Goal: Task Accomplishment & Management: Manage account settings

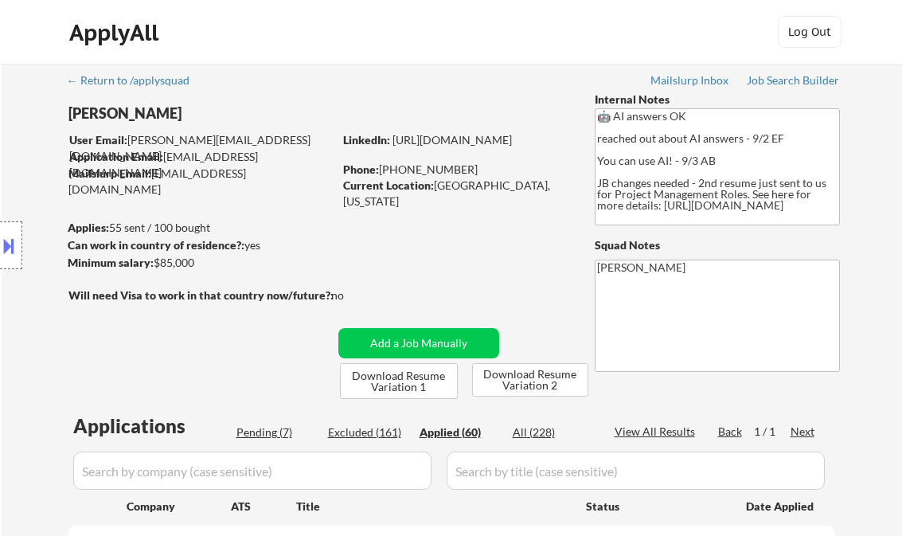
select select ""applied""
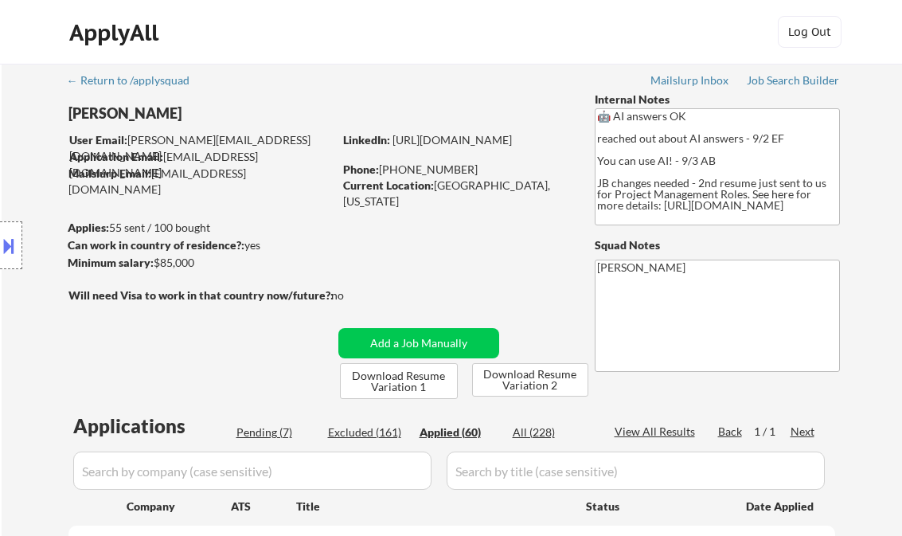
select select ""applied""
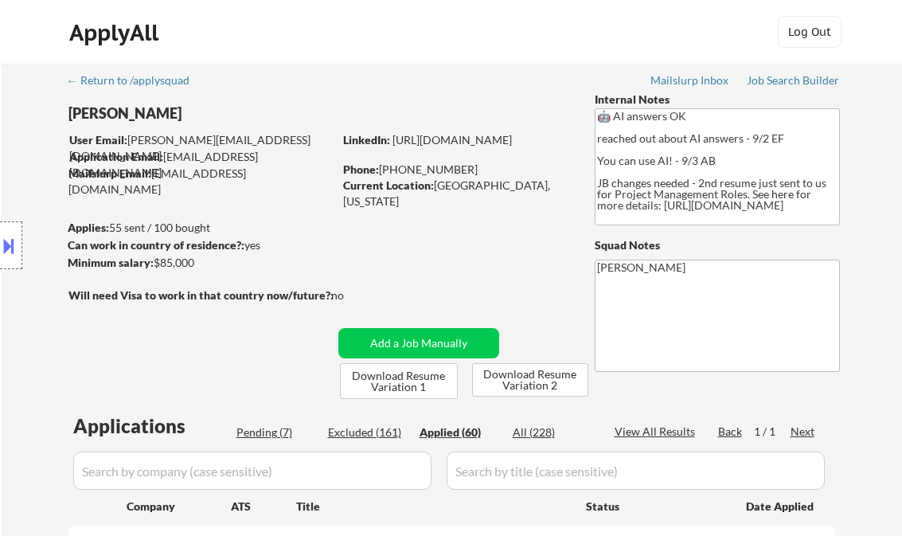
select select ""applied""
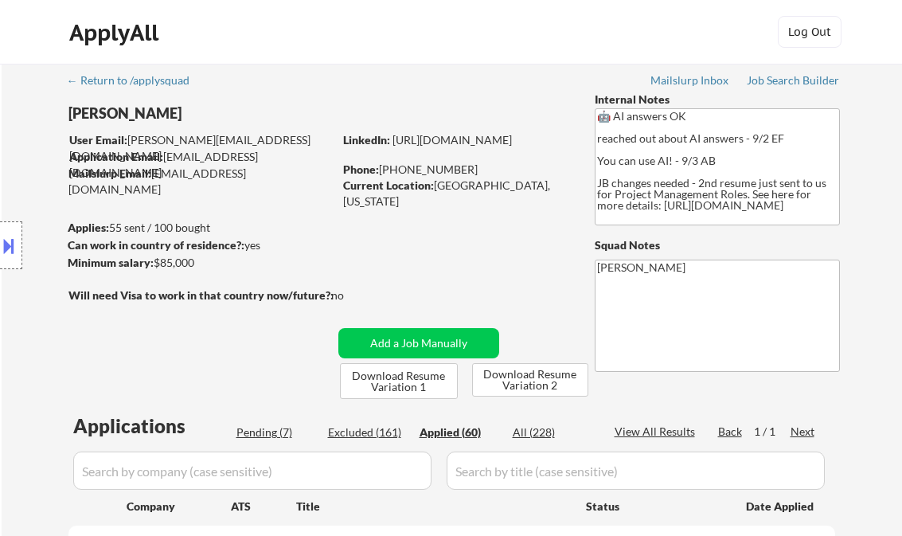
select select ""applied""
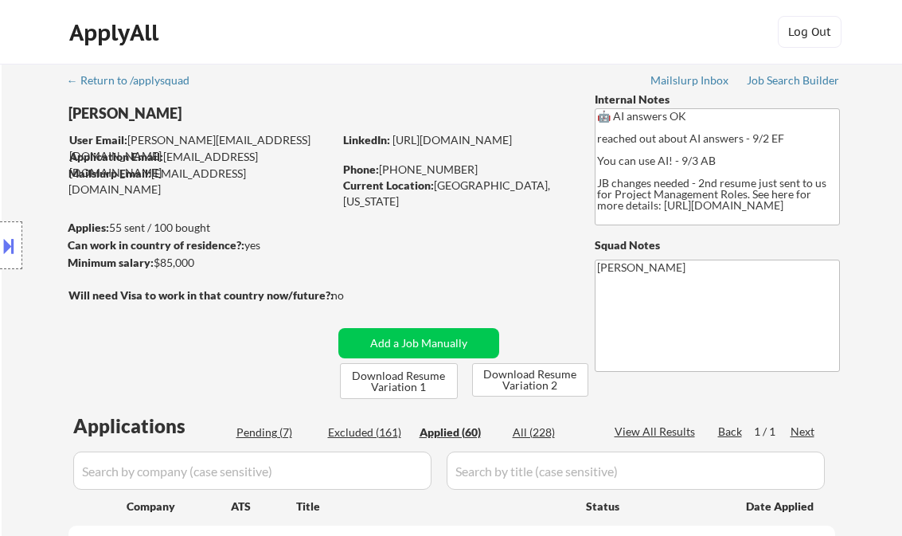
select select ""applied""
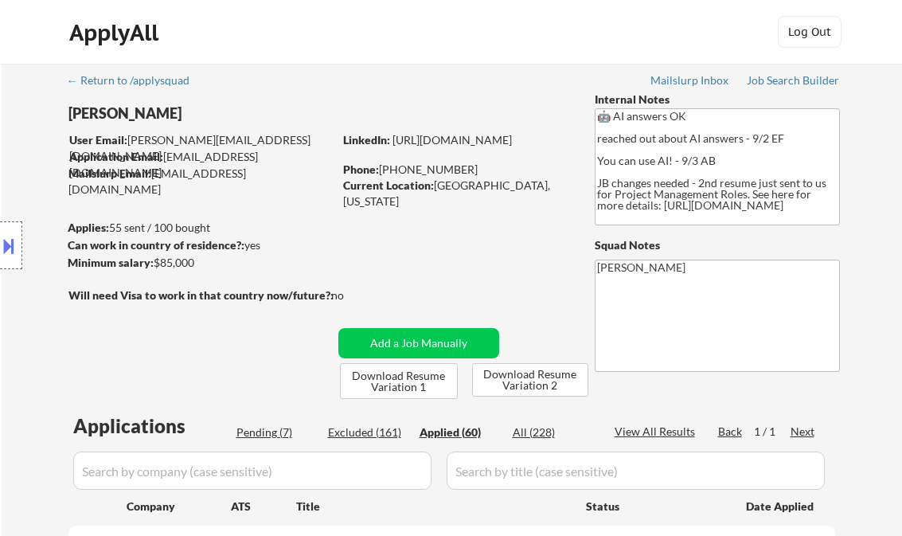
select select ""applied""
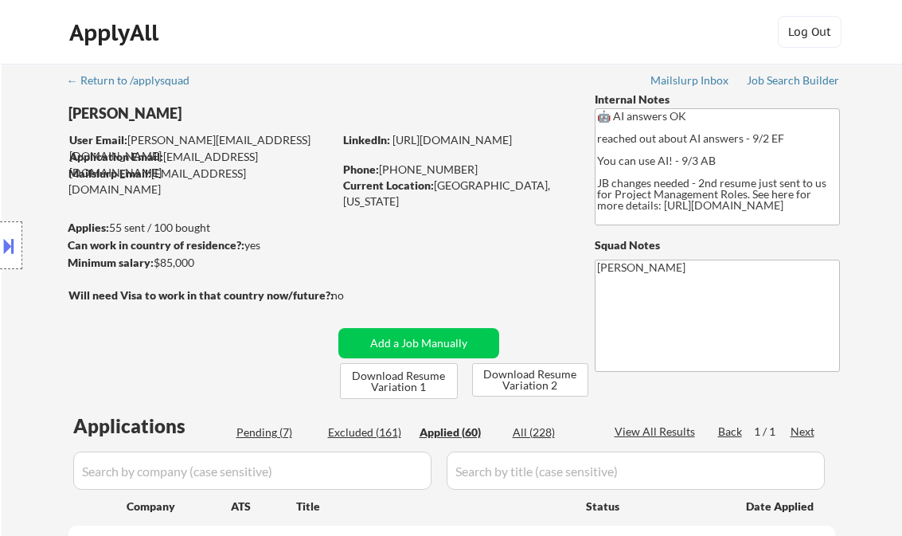
select select ""applied""
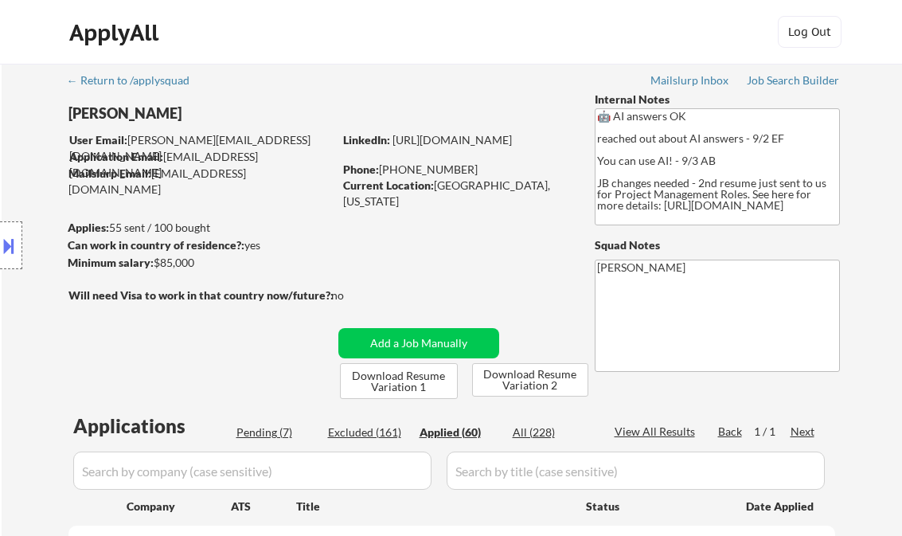
select select ""applied""
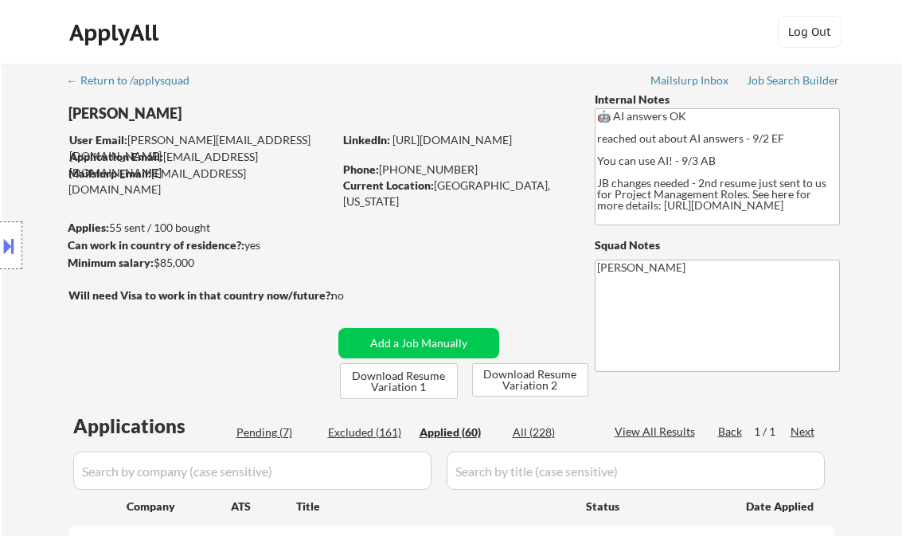
select select ""applied""
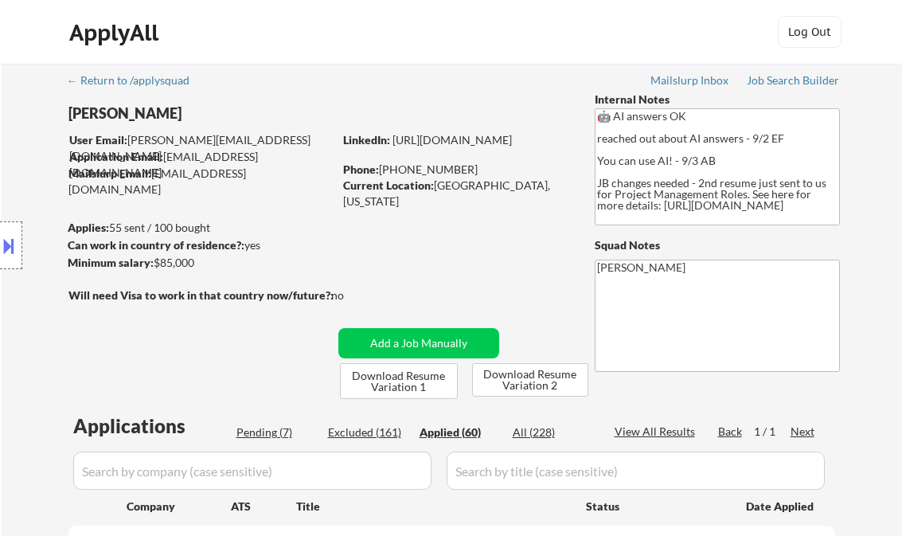
select select ""applied""
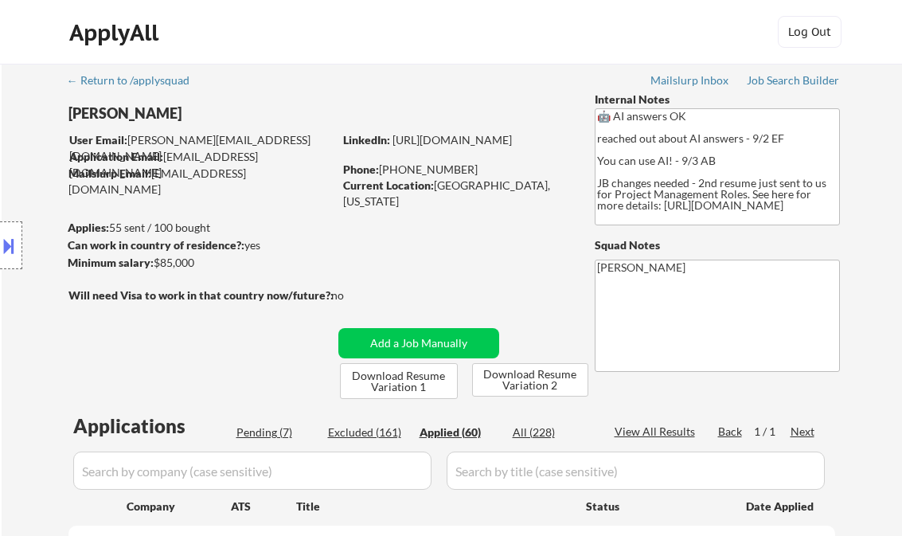
select select ""applied""
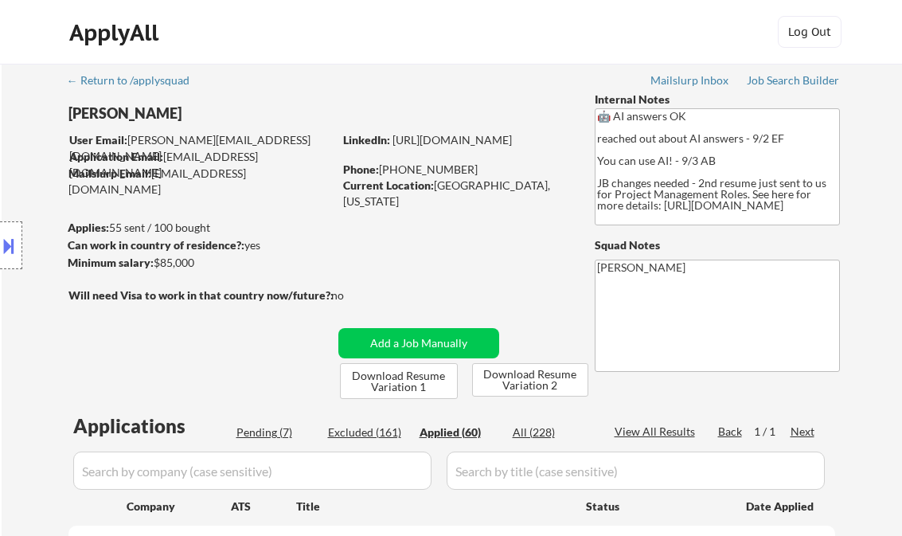
select select ""applied""
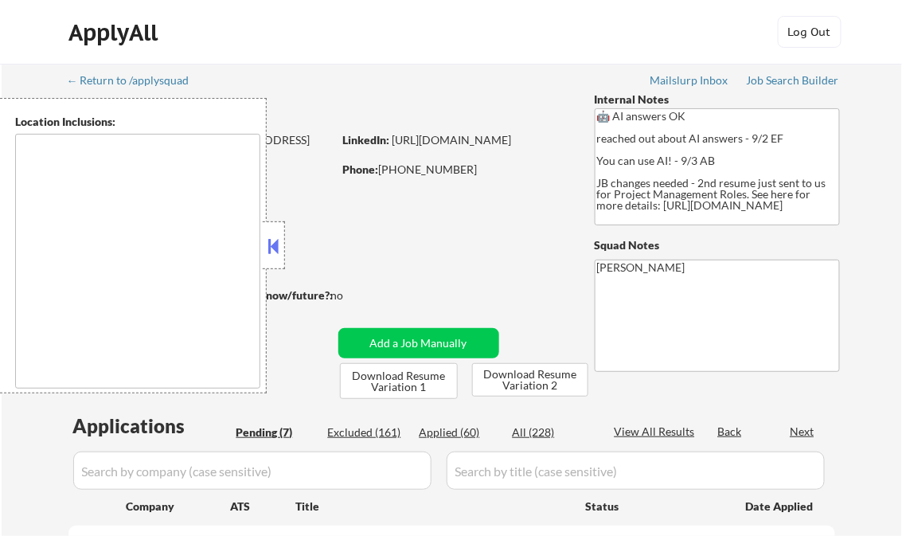
select select ""pending""
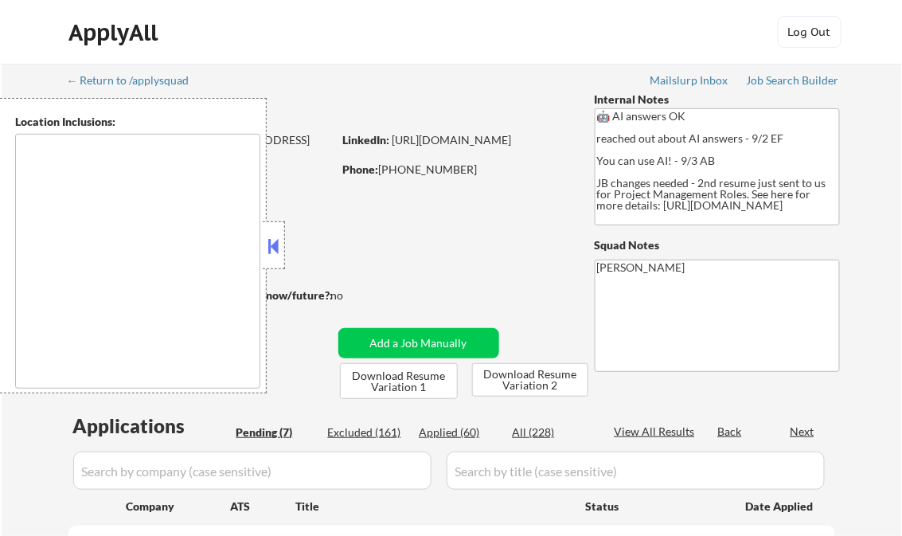
select select ""pending""
type textarea "Austin, TX West Lake Hills, TX Rollingwood, TX Sunset Valley, TX Cedar Park, TX…"
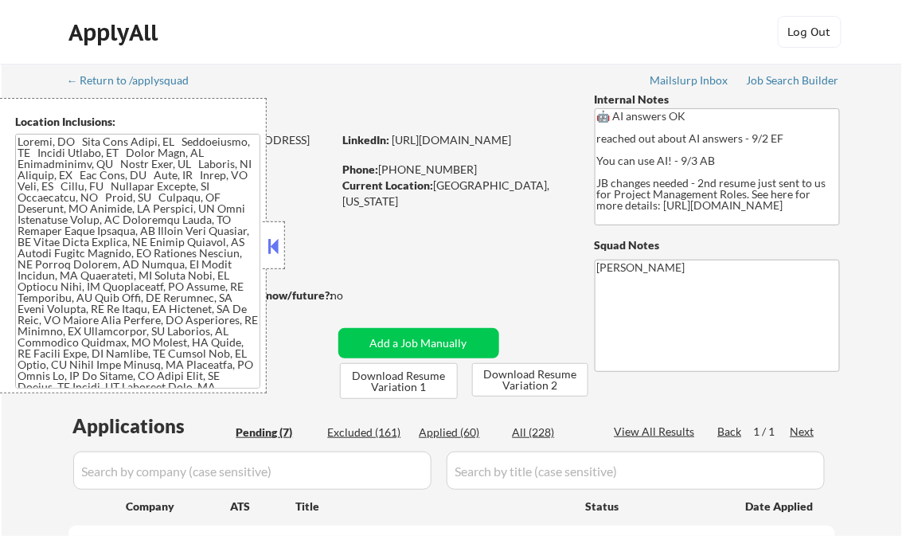
click at [276, 247] on button at bounding box center [274, 246] width 18 height 24
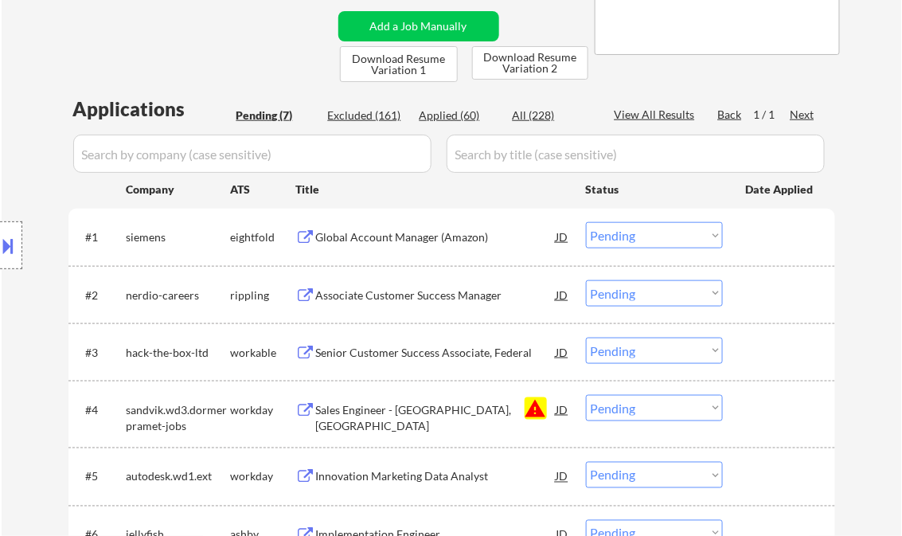
scroll to position [382, 0]
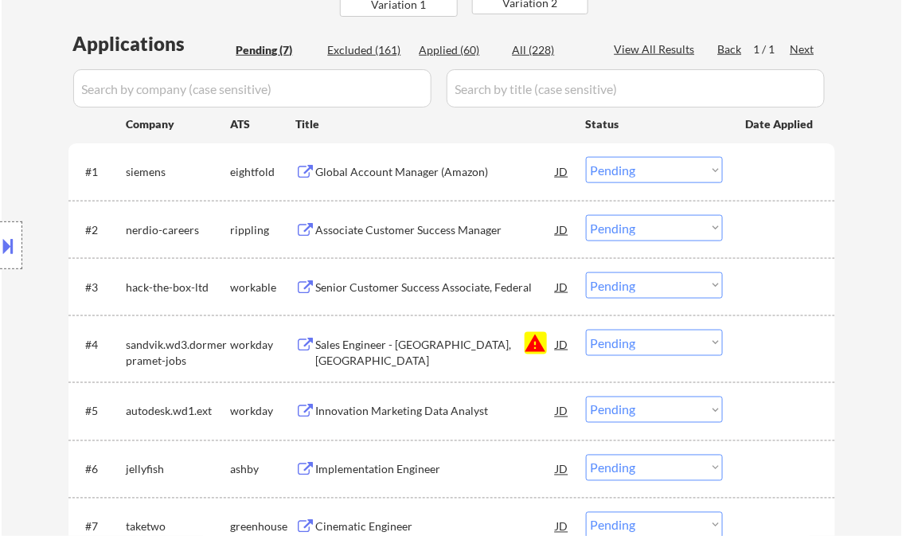
click at [557, 344] on div "JD" at bounding box center [563, 344] width 16 height 29
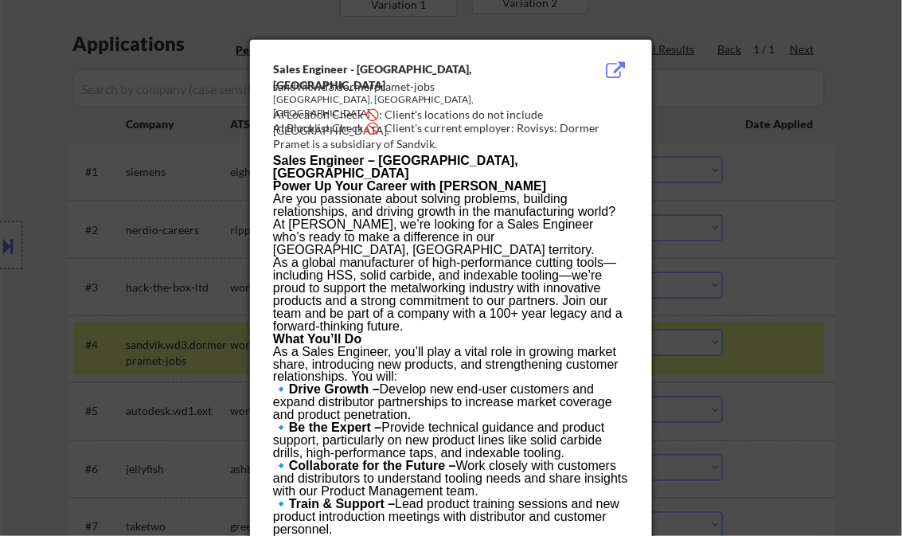
click at [865, 176] on div at bounding box center [451, 268] width 902 height 536
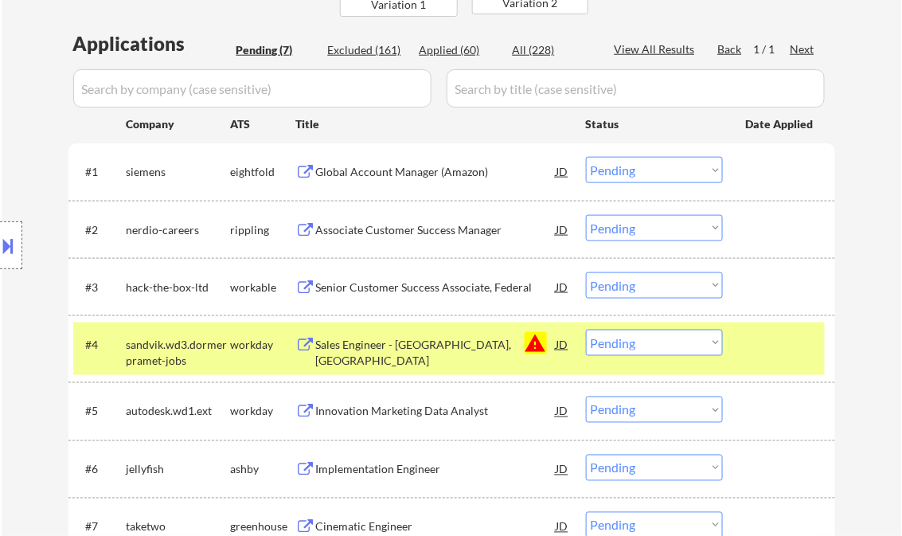
drag, startPoint x: 718, startPoint y: 344, endPoint x: 720, endPoint y: 368, distance: 23.9
click at [718, 344] on select "Choose an option... Pending Applied Excluded (Questions) Excluded (Expired) Exc…" at bounding box center [654, 343] width 137 height 26
click at [586, 330] on select "Choose an option... Pending Applied Excluded (Questions) Excluded (Expired) Exc…" at bounding box center [654, 343] width 137 height 26
select select ""pending""
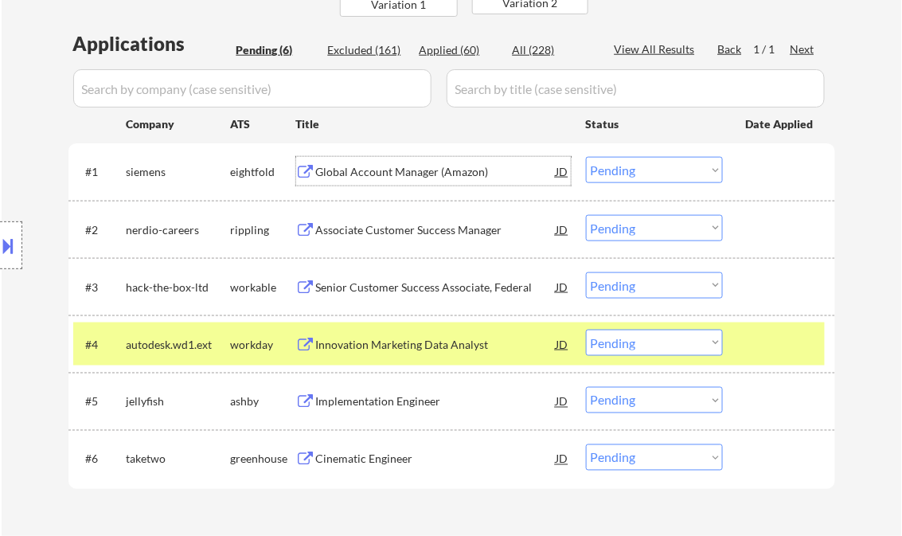
click at [358, 166] on div "Global Account Manager (Amazon)" at bounding box center [436, 172] width 240 height 16
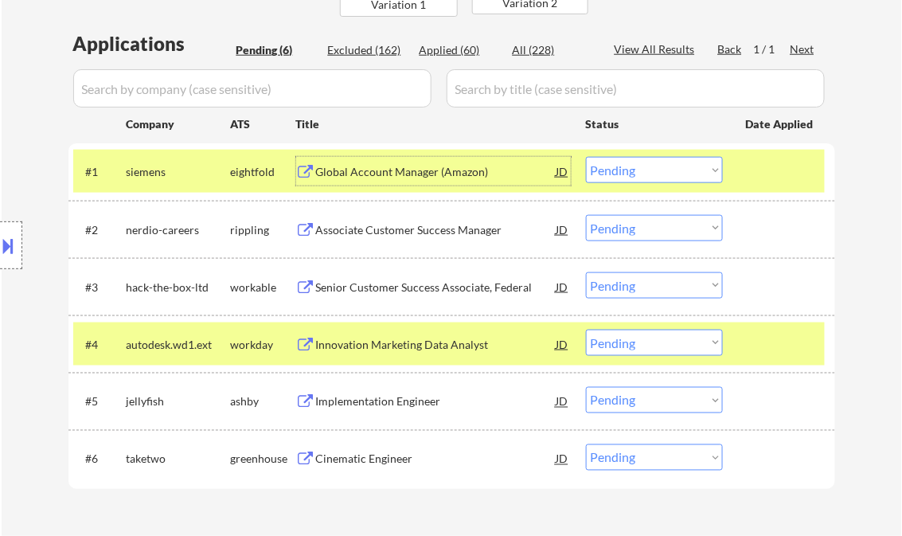
click at [11, 250] on button at bounding box center [9, 246] width 18 height 26
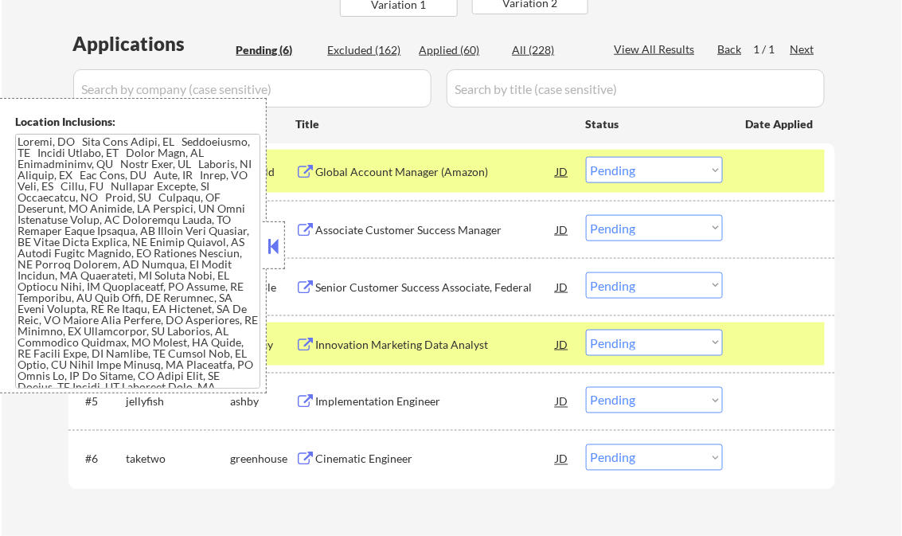
scroll to position [337, 0]
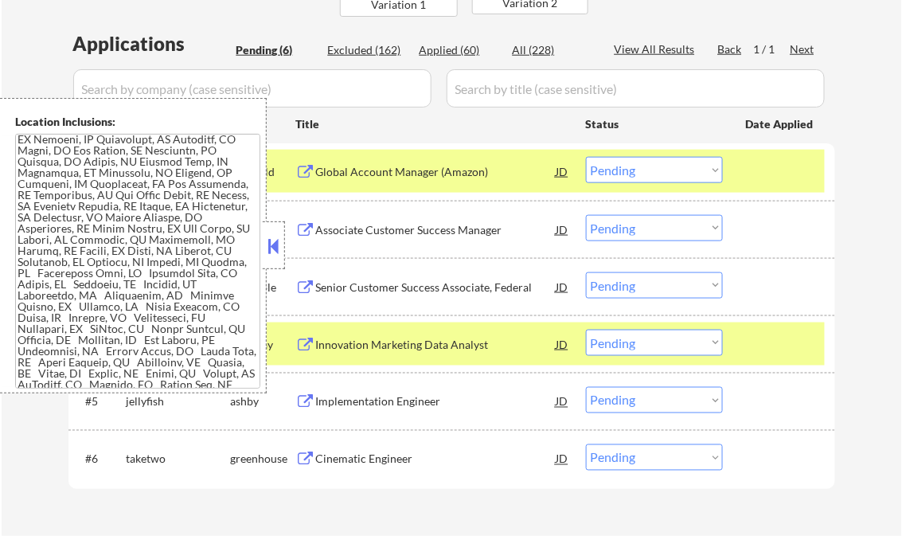
click at [272, 241] on button at bounding box center [274, 246] width 18 height 24
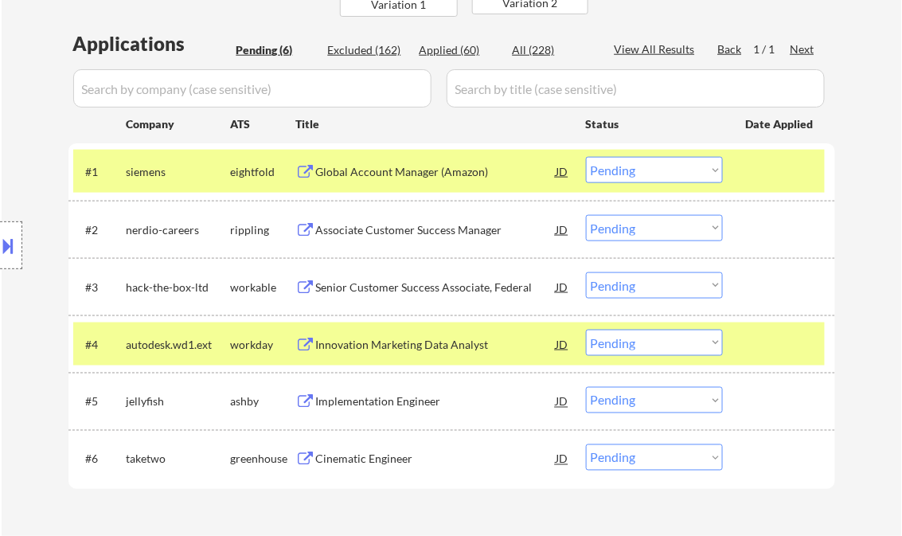
drag, startPoint x: 643, startPoint y: 164, endPoint x: 655, endPoint y: 185, distance: 23.9
click at [643, 164] on select "Choose an option... Pending Applied Excluded (Questions) Excluded (Expired) Exc…" at bounding box center [654, 170] width 137 height 26
click at [586, 157] on select "Choose an option... Pending Applied Excluded (Questions) Excluded (Expired) Exc…" at bounding box center [654, 170] width 137 height 26
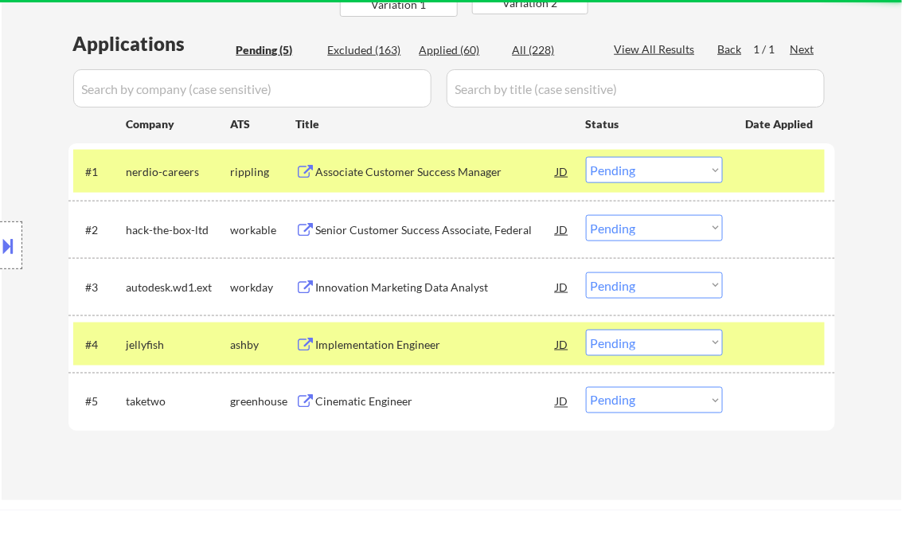
click at [426, 166] on div "Associate Customer Success Manager" at bounding box center [436, 172] width 240 height 16
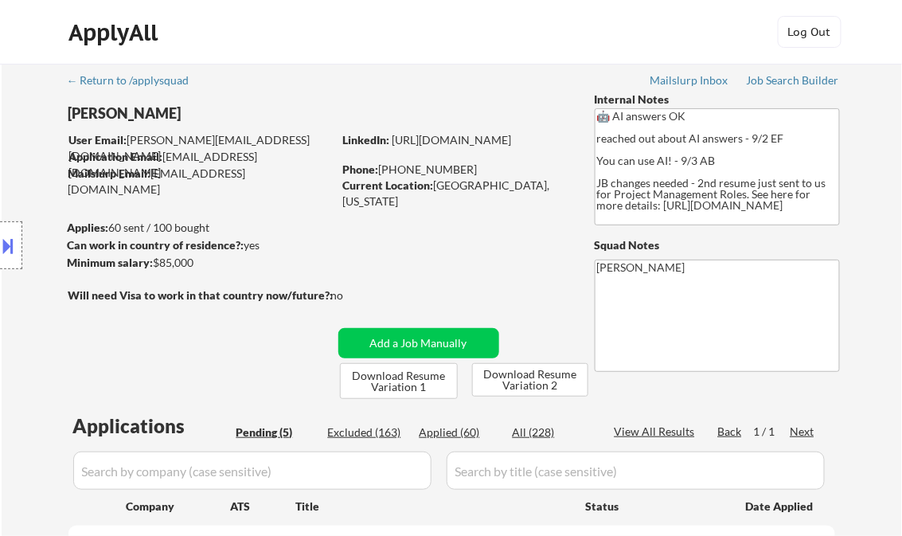
scroll to position [255, 0]
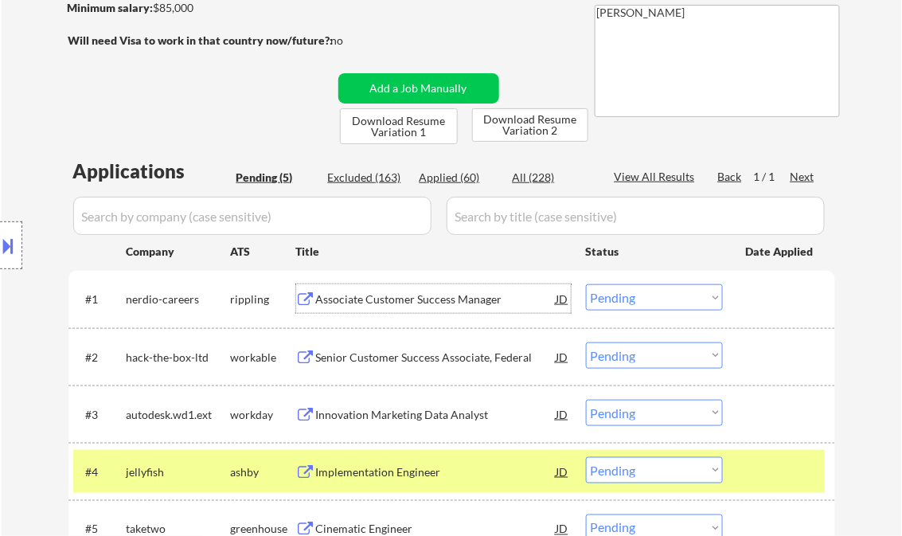
click at [378, 306] on div "Associate Customer Success Manager" at bounding box center [436, 299] width 240 height 16
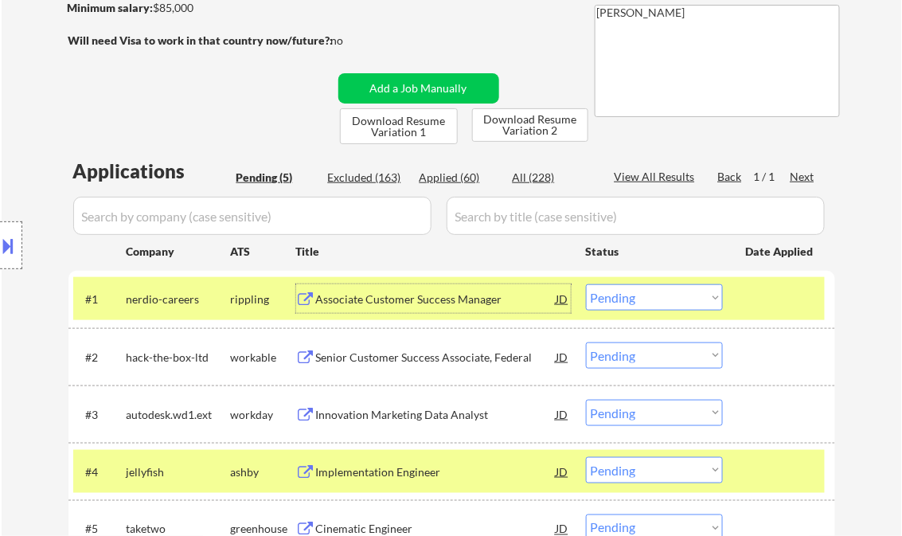
drag, startPoint x: 628, startPoint y: 302, endPoint x: 633, endPoint y: 312, distance: 11.8
click at [628, 302] on select "Choose an option... Pending Applied Excluded (Questions) Excluded (Expired) Exc…" at bounding box center [654, 297] width 137 height 26
click at [586, 284] on select "Choose an option... Pending Applied Excluded (Questions) Excluded (Expired) Exc…" at bounding box center [654, 297] width 137 height 26
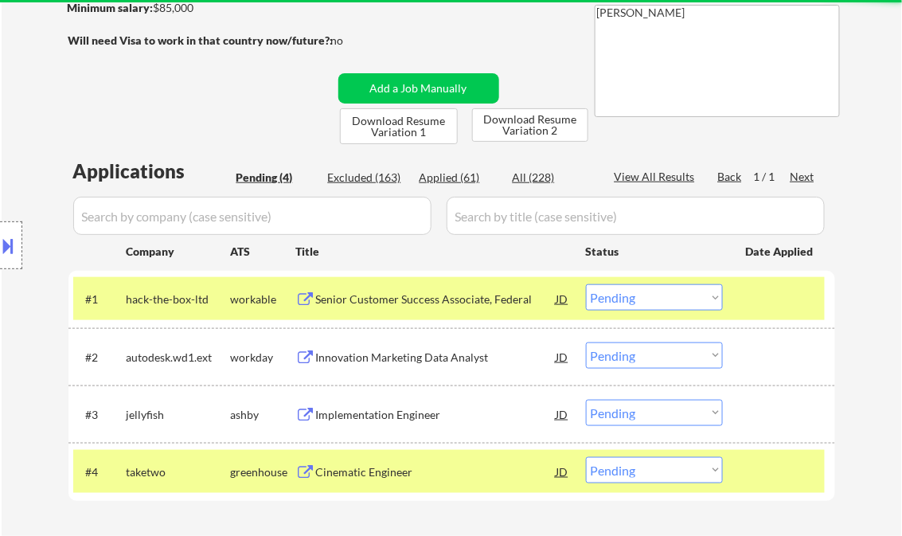
click at [382, 291] on div "Senior Customer Success Associate, Federal" at bounding box center [436, 299] width 240 height 16
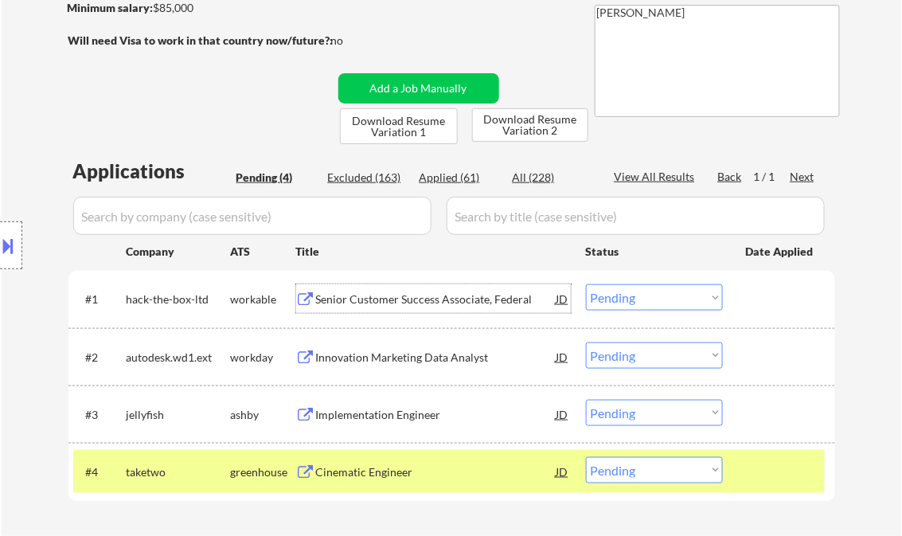
click at [642, 290] on select "Choose an option... Pending Applied Excluded (Questions) Excluded (Expired) Exc…" at bounding box center [654, 297] width 137 height 26
click at [586, 284] on select "Choose an option... Pending Applied Excluded (Questions) Excluded (Expired) Exc…" at bounding box center [654, 297] width 137 height 26
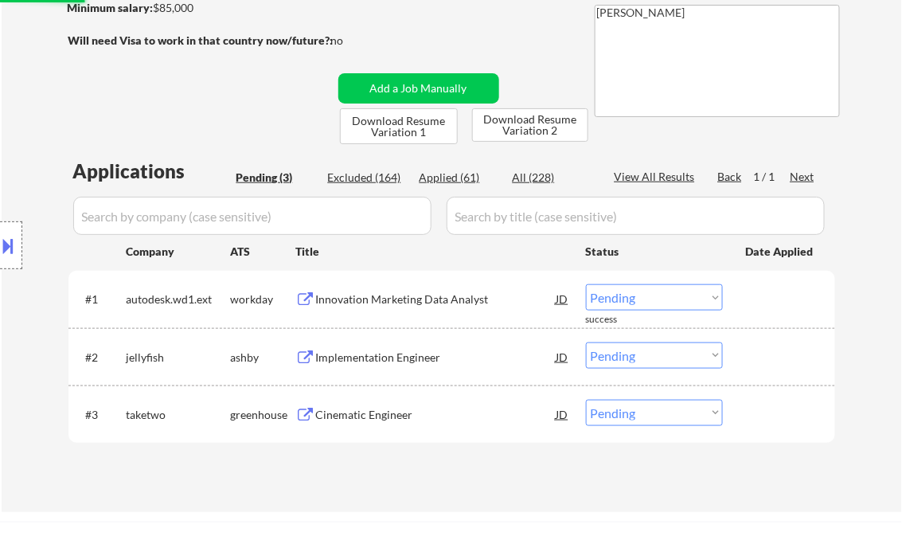
click at [398, 304] on div "Innovation Marketing Data Analyst" at bounding box center [436, 299] width 240 height 16
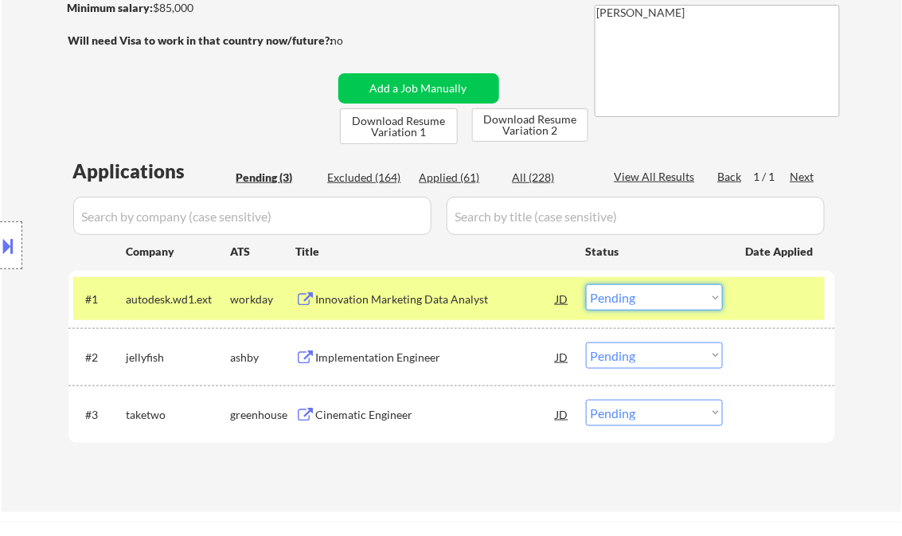
click at [669, 295] on select "Choose an option... Pending Applied Excluded (Questions) Excluded (Expired) Exc…" at bounding box center [654, 297] width 137 height 26
click at [586, 284] on select "Choose an option... Pending Applied Excluded (Questions) Excluded (Expired) Exc…" at bounding box center [654, 297] width 137 height 26
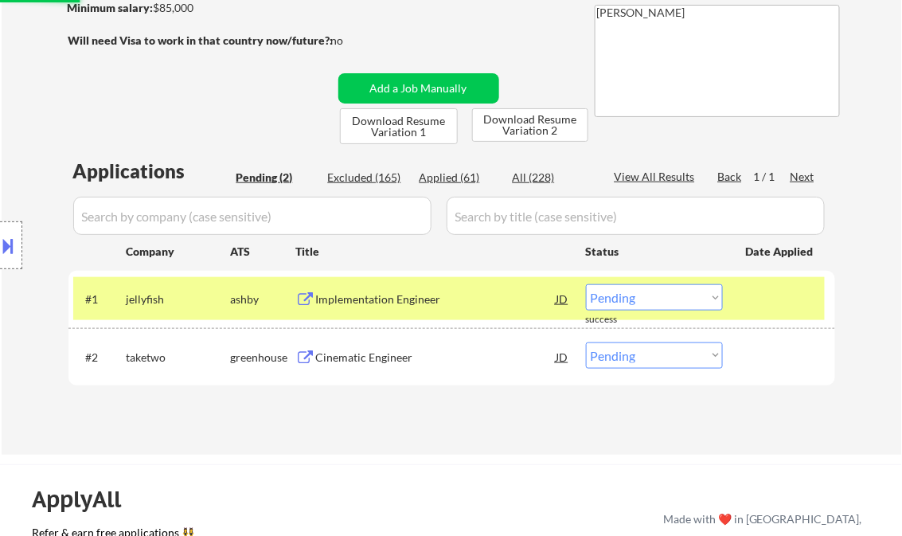
click at [393, 309] on div "Implementation Engineer" at bounding box center [436, 298] width 240 height 29
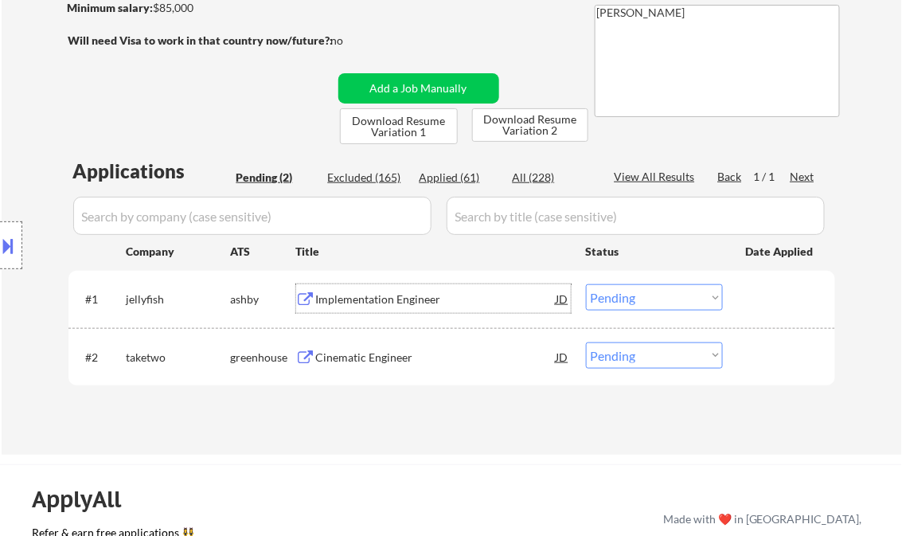
click at [14, 237] on button at bounding box center [9, 246] width 18 height 26
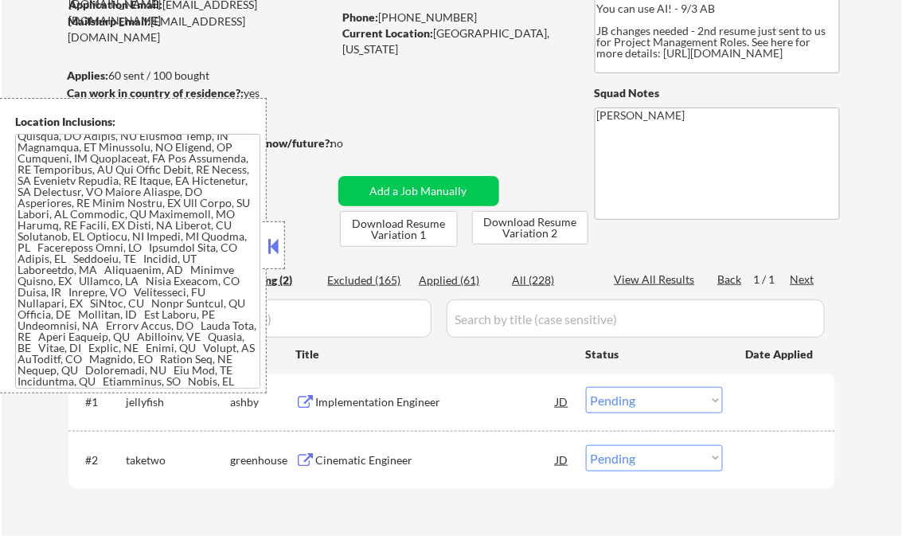
scroll to position [127, 0]
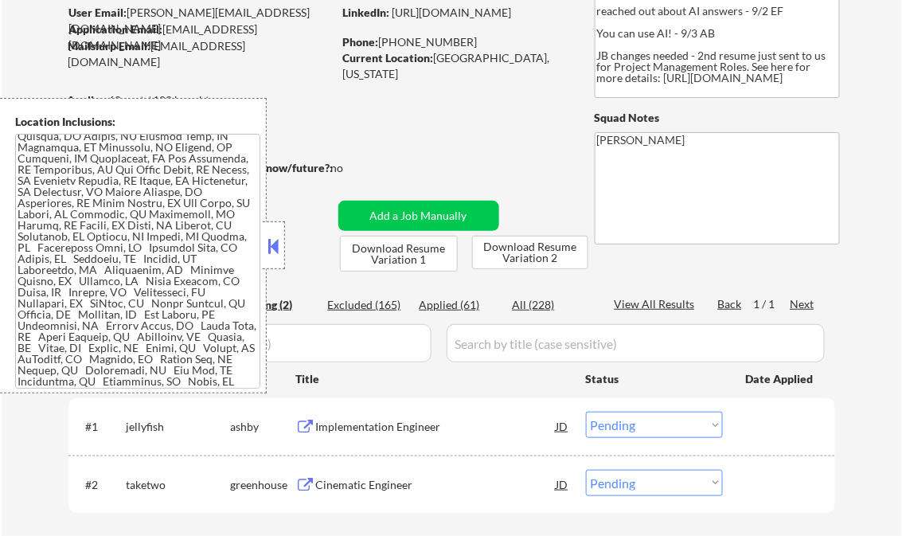
click at [272, 247] on button at bounding box center [274, 246] width 18 height 24
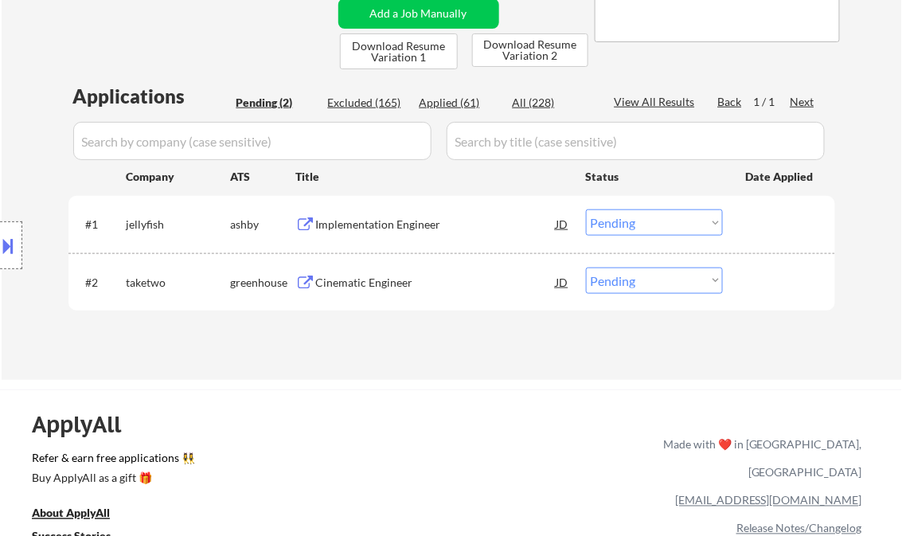
scroll to position [382, 0]
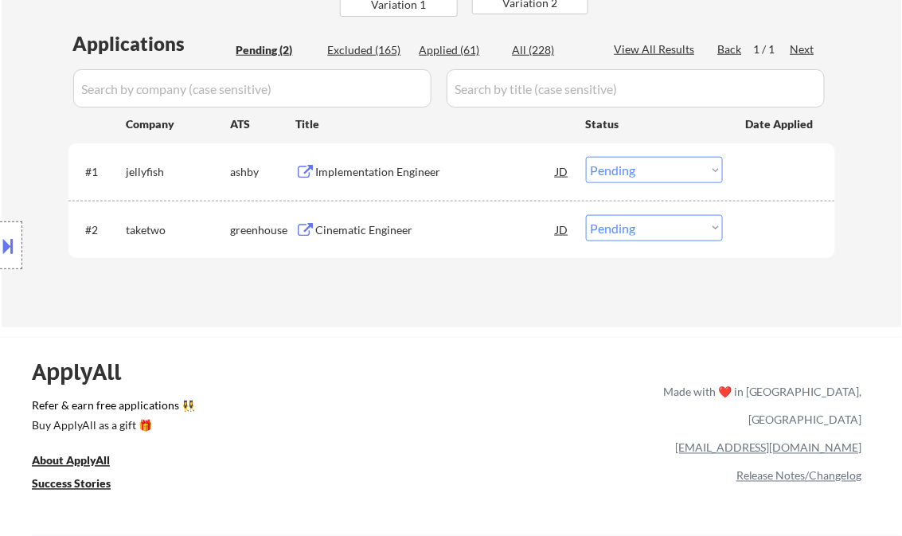
click at [643, 168] on select "Choose an option... Pending Applied Excluded (Questions) Excluded (Expired) Exc…" at bounding box center [654, 170] width 137 height 26
click at [586, 157] on select "Choose an option... Pending Applied Excluded (Questions) Excluded (Expired) Exc…" at bounding box center [654, 170] width 137 height 26
click at [401, 237] on div "Cinematic Engineer" at bounding box center [436, 230] width 240 height 16
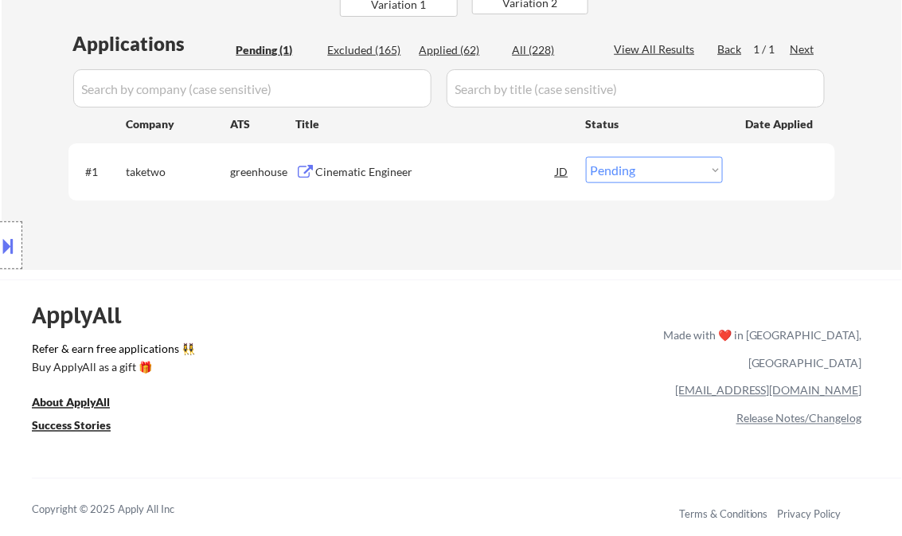
click at [623, 174] on select "Choose an option... Pending Applied Excluded (Questions) Excluded (Expired) Exc…" at bounding box center [654, 170] width 137 height 26
select select ""excluded__bad_match_""
click at [586, 157] on select "Choose an option... Pending Applied Excluded (Questions) Excluded (Expired) Exc…" at bounding box center [654, 170] width 137 height 26
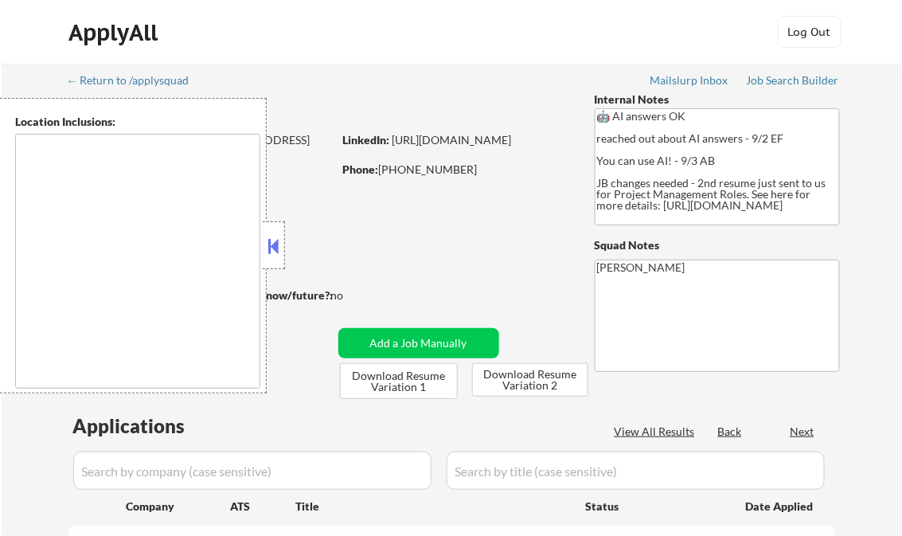
type textarea "[GEOGRAPHIC_DATA], [GEOGRAPHIC_DATA] [GEOGRAPHIC_DATA], [GEOGRAPHIC_DATA] [GEOG…"
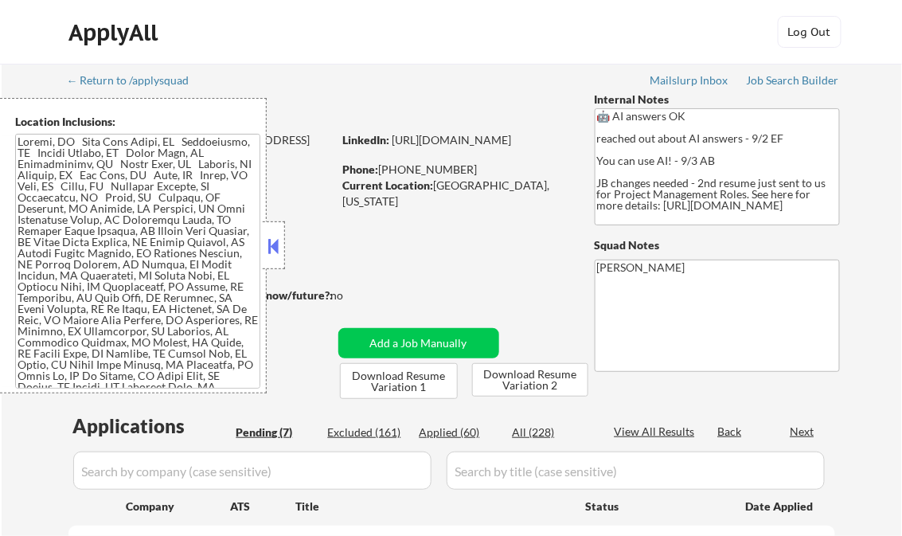
select select ""pending""
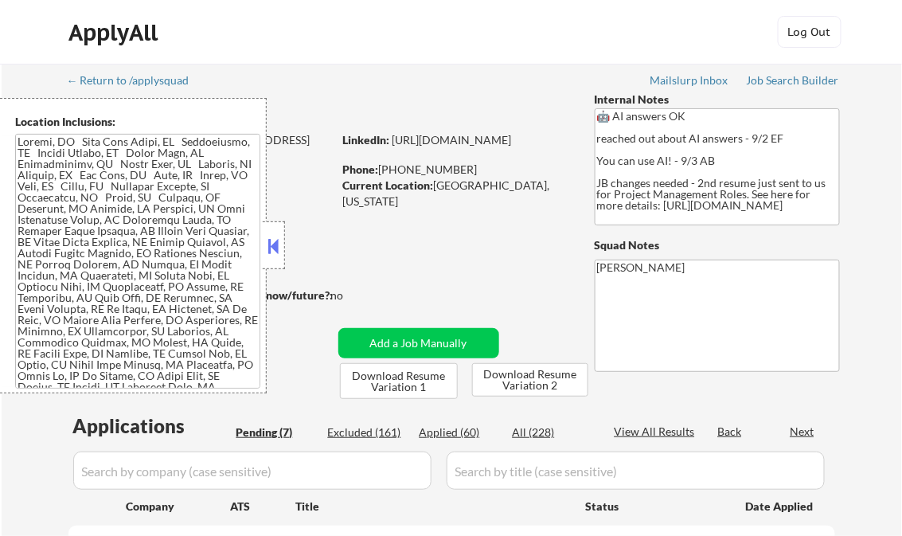
select select ""pending""
click at [457, 434] on div "Applied (60)" at bounding box center [460, 432] width 80 height 16
select select ""applied""
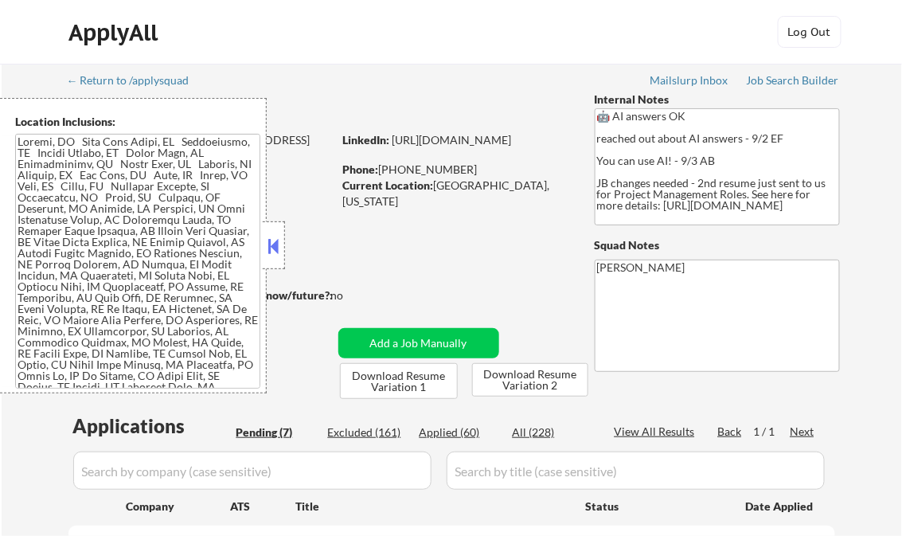
select select ""applied""
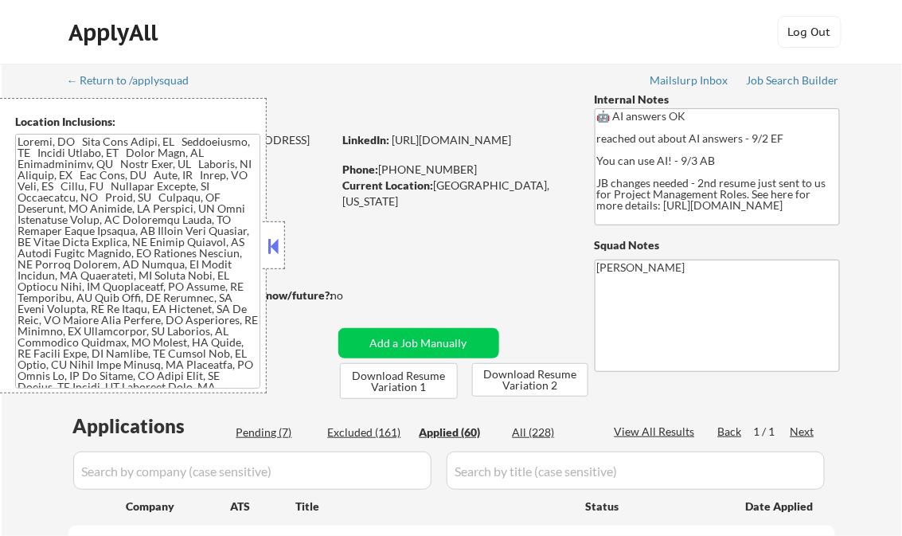
click at [668, 433] on div "View All Results" at bounding box center [657, 432] width 85 height 16
click at [278, 243] on button at bounding box center [274, 246] width 18 height 24
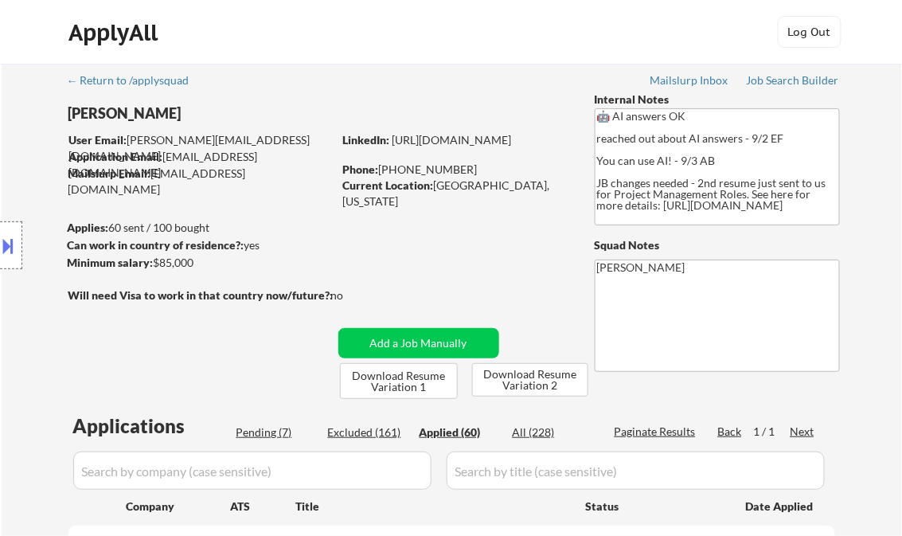
select select ""applied""
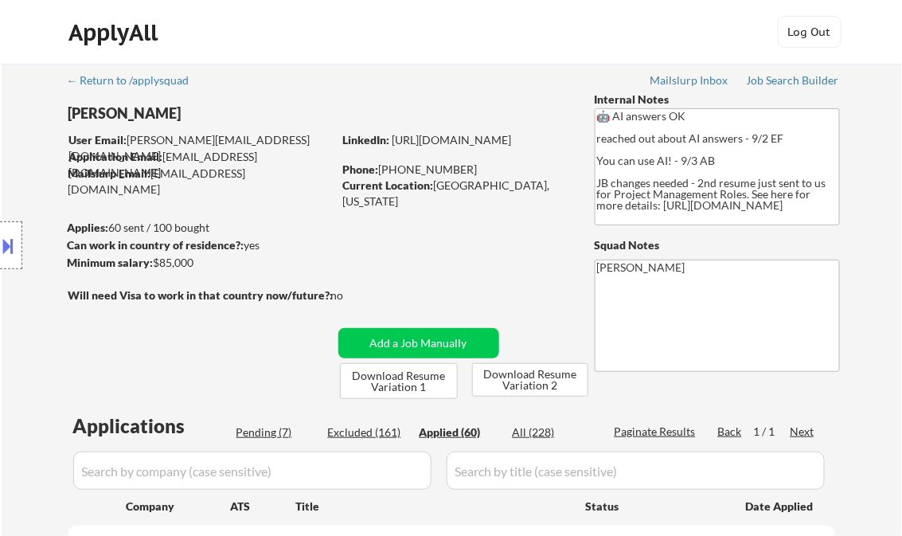
select select ""applied""
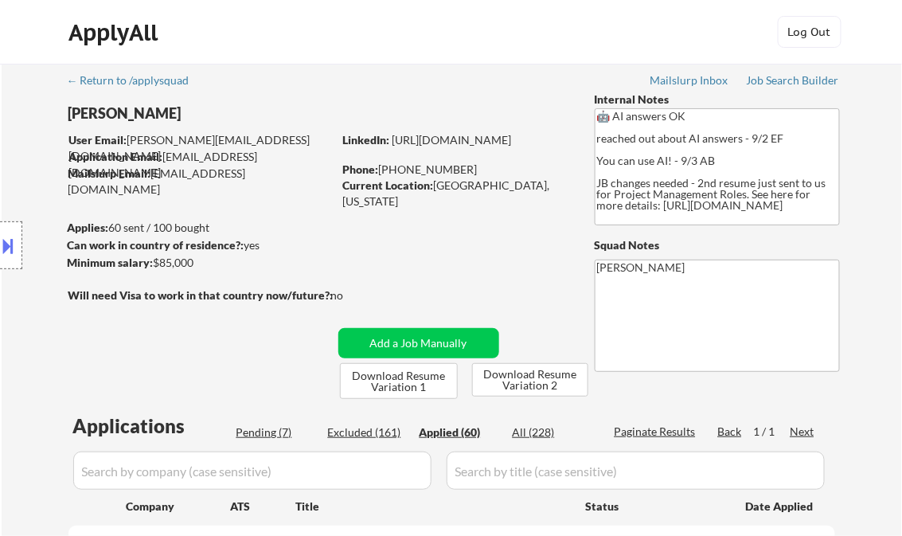
select select ""applied""
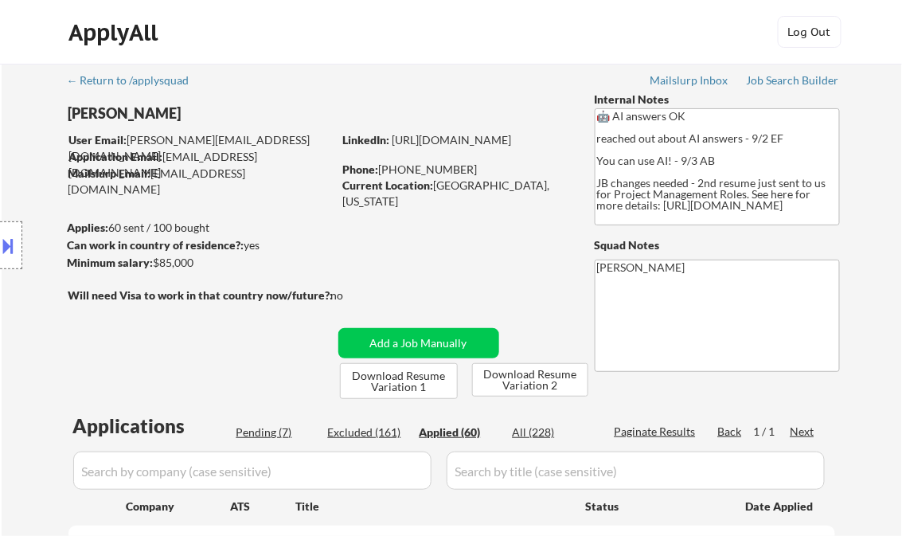
select select ""applied""
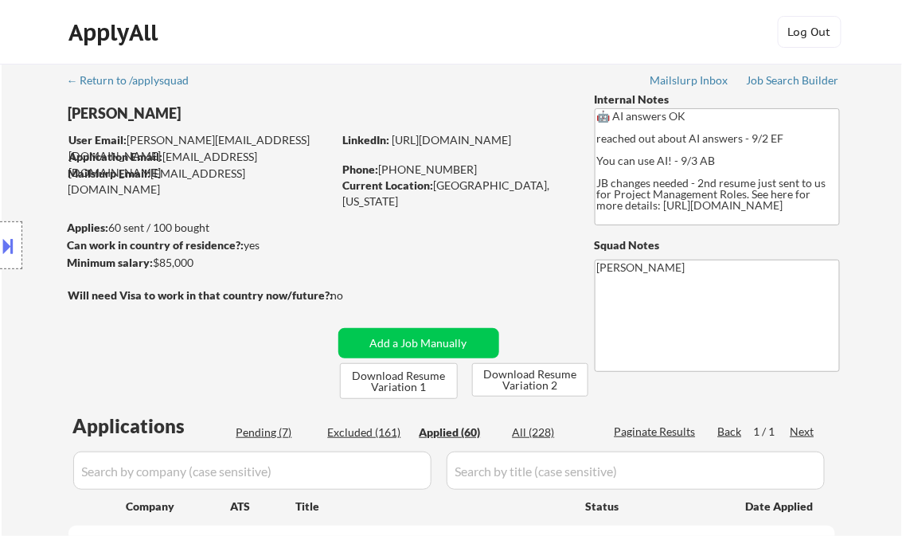
select select ""applied""
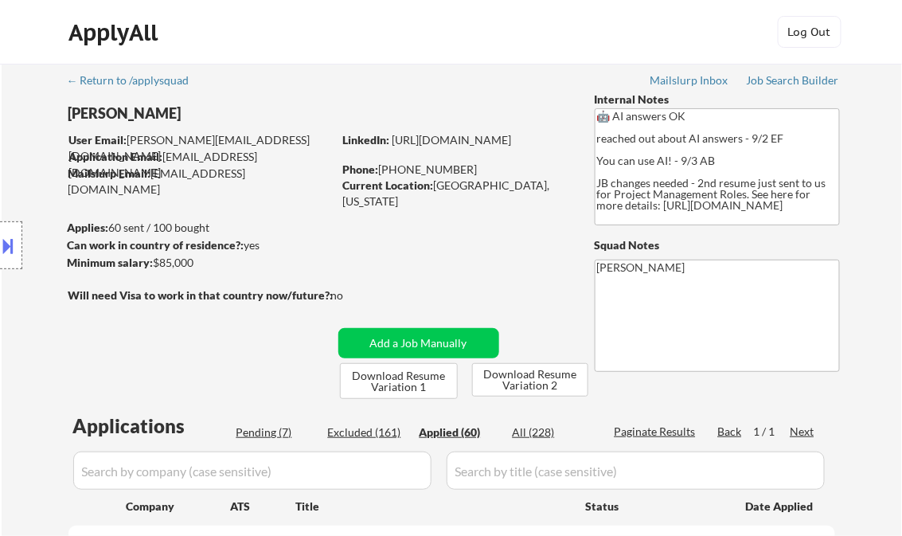
select select ""applied""
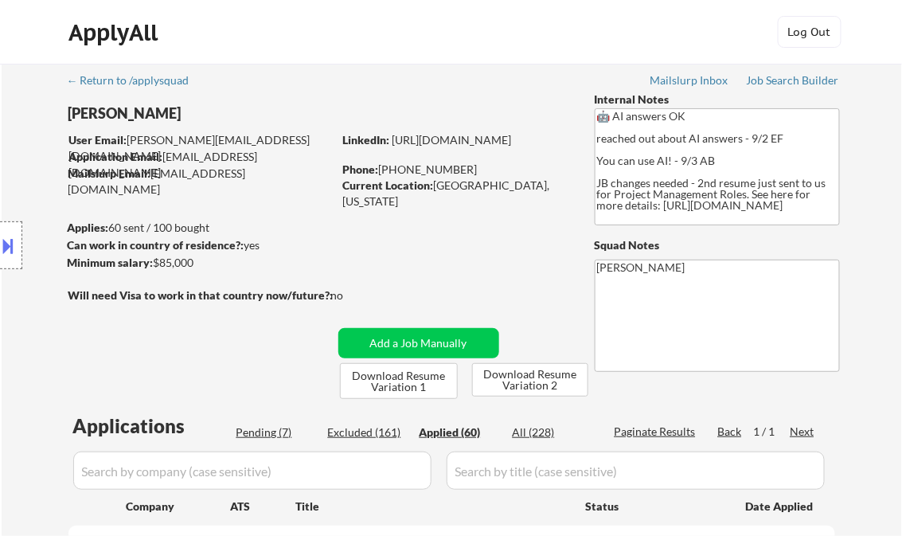
select select ""applied""
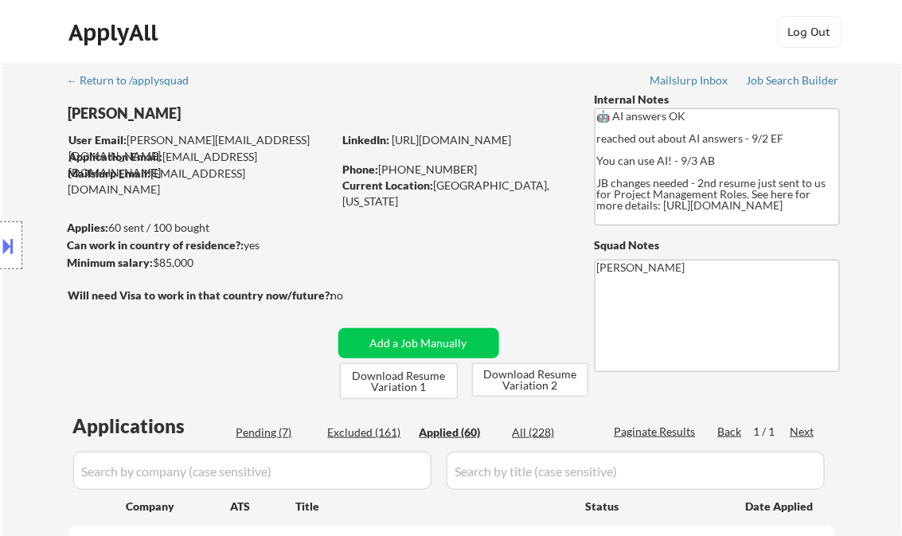
select select ""applied""
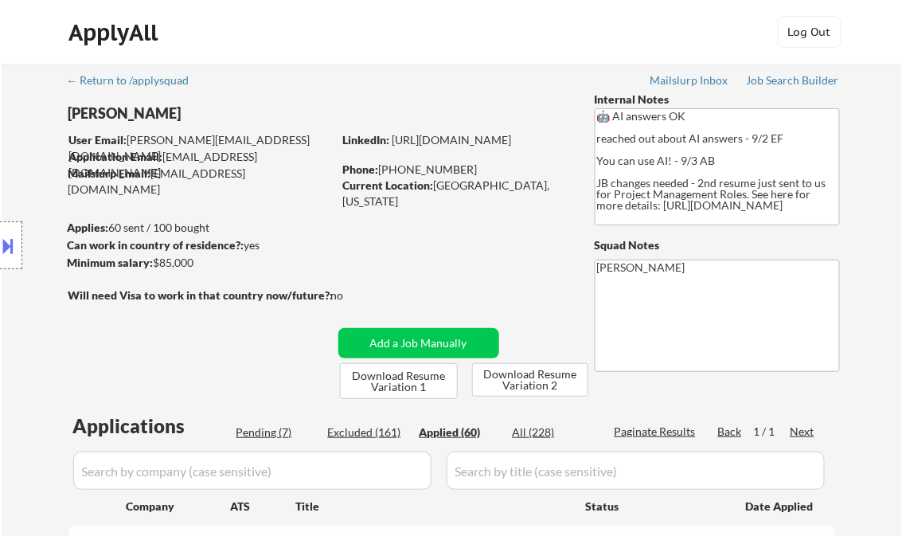
select select ""applied""
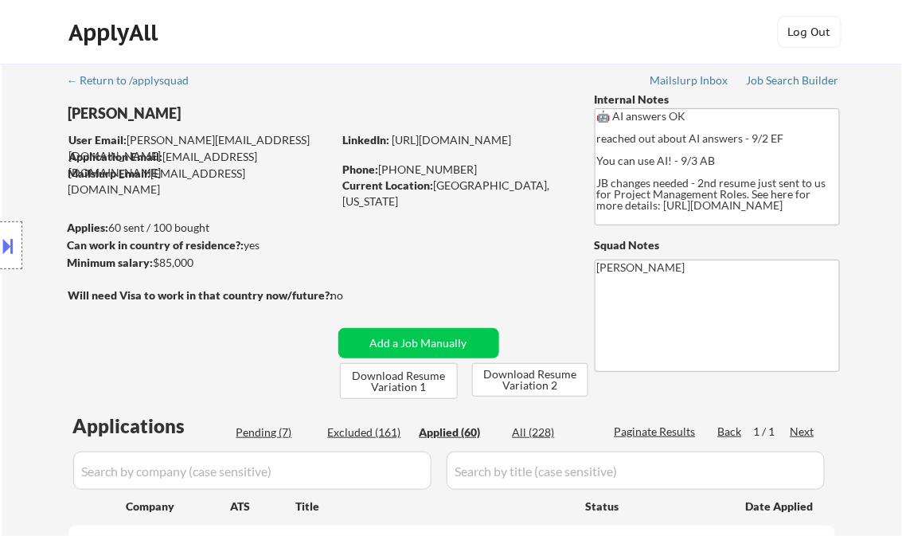
select select ""applied""
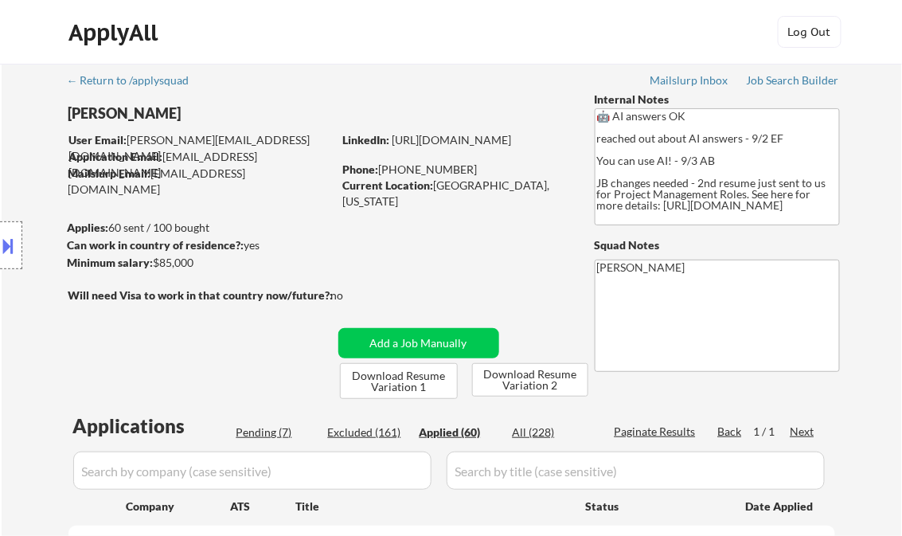
select select ""applied""
click at [782, 78] on div "Job Search Builder" at bounding box center [793, 80] width 93 height 11
select select ""applied""
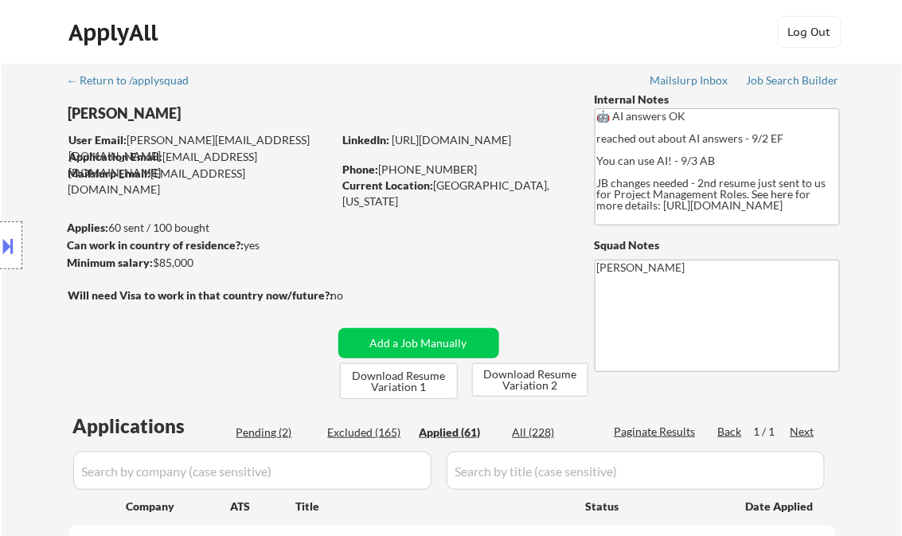
select select ""applied""
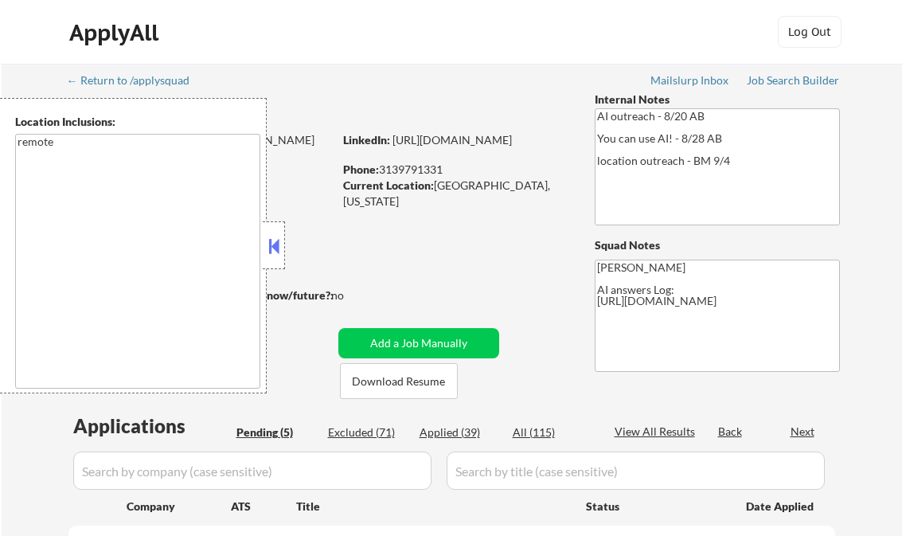
select select ""pending""
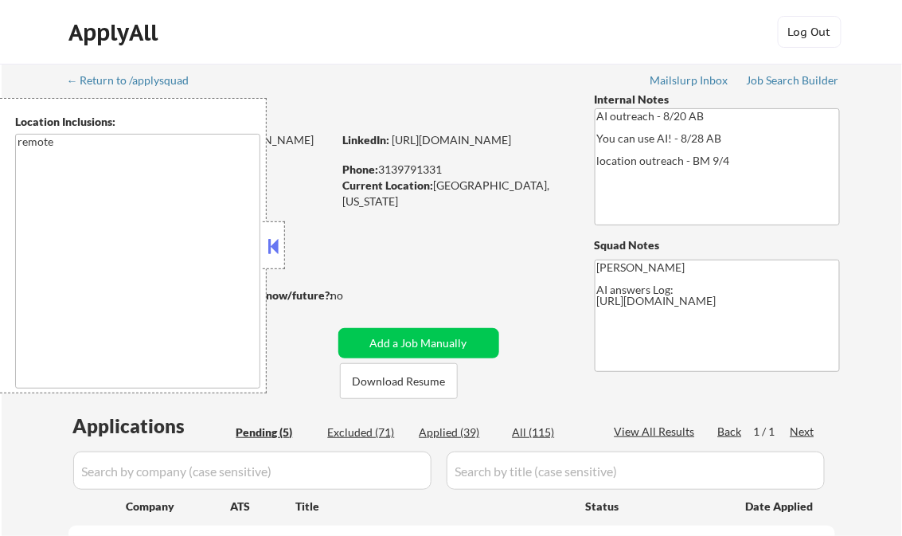
click at [271, 243] on button at bounding box center [274, 246] width 18 height 24
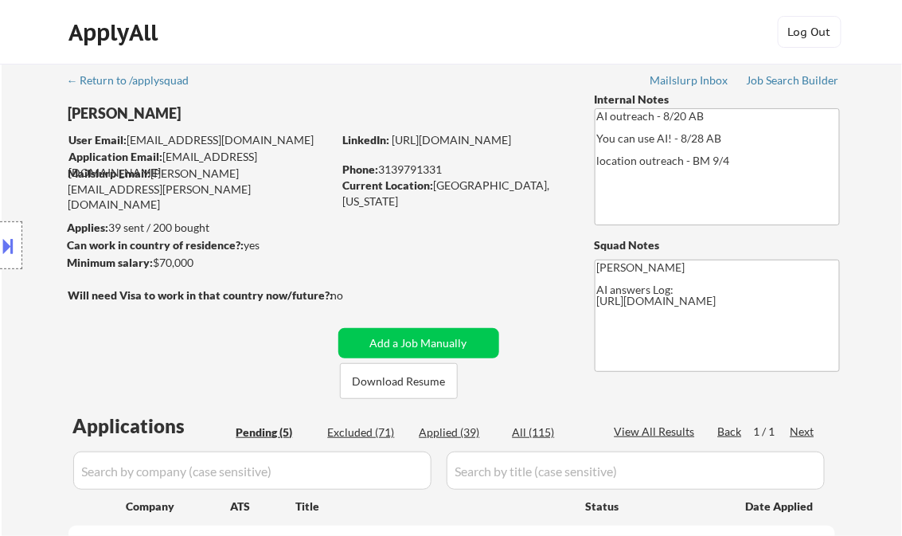
click at [783, 81] on div "Job Search Builder" at bounding box center [793, 80] width 93 height 11
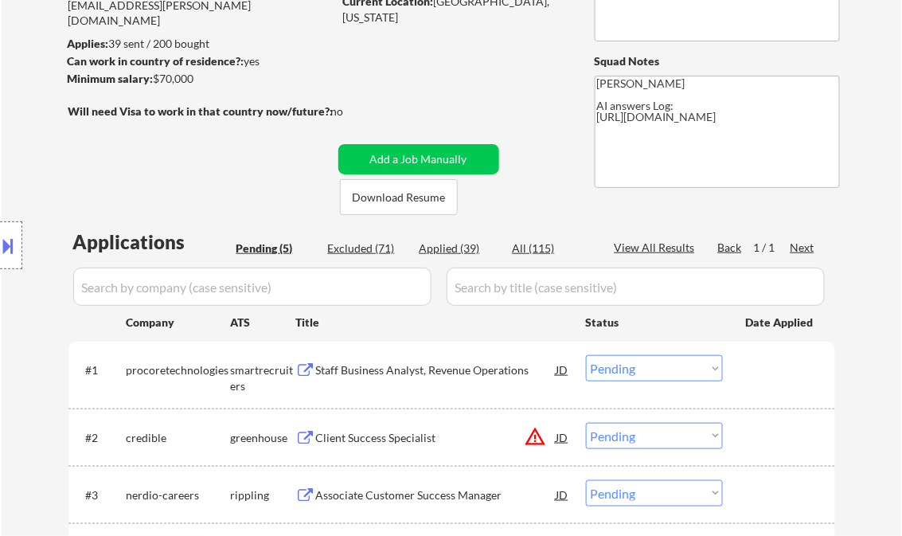
scroll to position [191, 0]
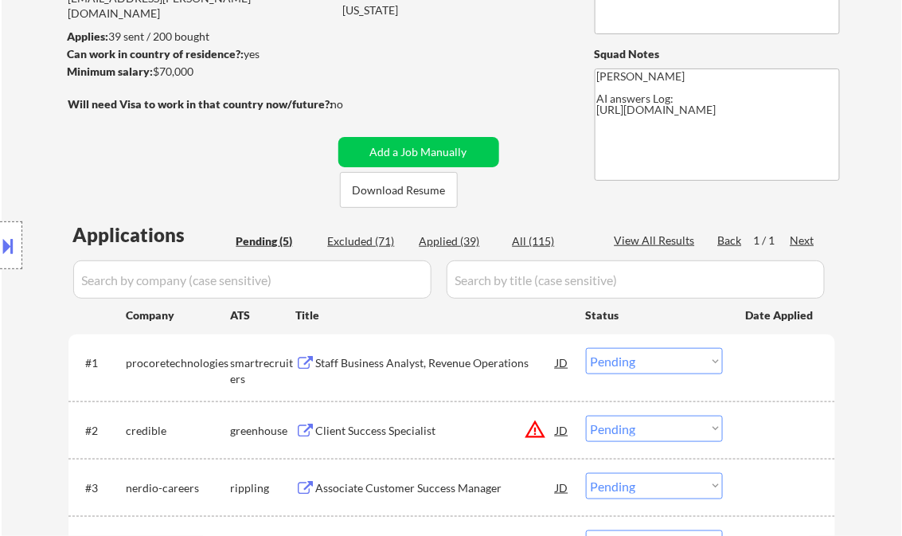
drag, startPoint x: 368, startPoint y: 362, endPoint x: 368, endPoint y: 370, distance: 8.8
click at [369, 370] on div "Staff Business Analyst, Revenue Operations" at bounding box center [436, 363] width 240 height 16
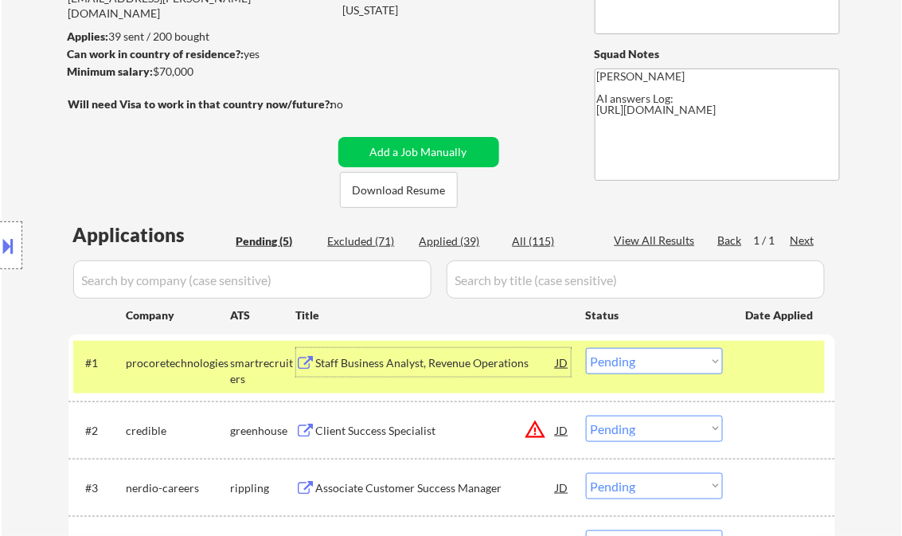
click at [646, 365] on select "Choose an option... Pending Applied Excluded (Questions) Excluded (Expired) Exc…" at bounding box center [654, 361] width 137 height 26
click at [586, 348] on select "Choose an option... Pending Applied Excluded (Questions) Excluded (Expired) Exc…" at bounding box center [654, 361] width 137 height 26
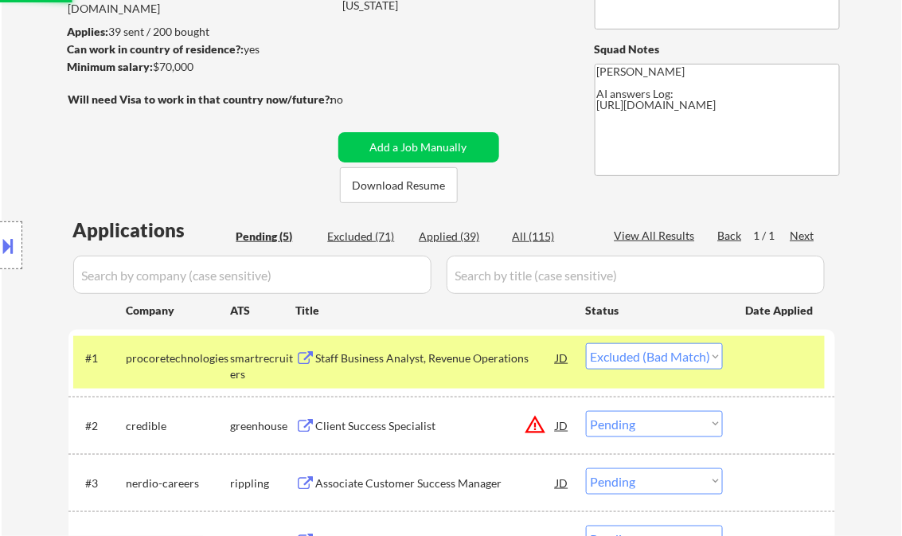
scroll to position [319, 0]
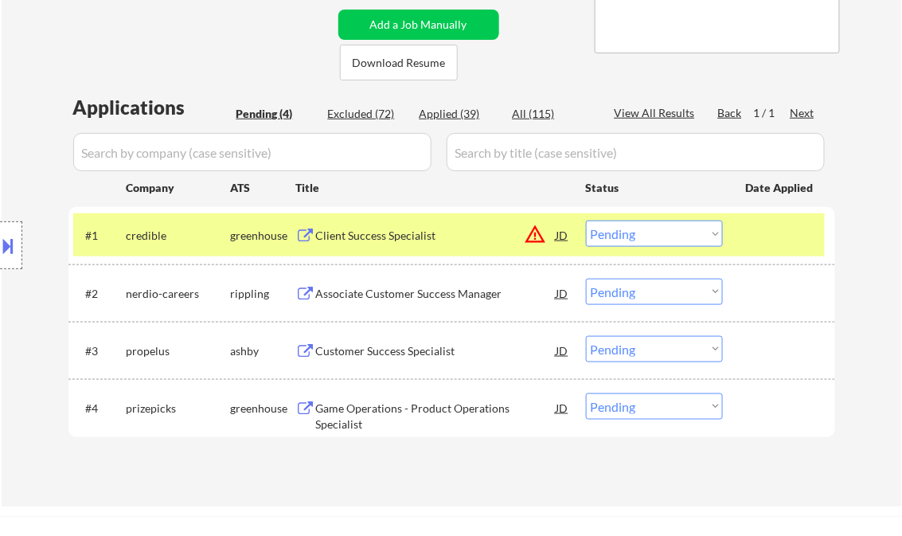
click at [398, 232] on div "Client Success Specialist" at bounding box center [436, 236] width 240 height 16
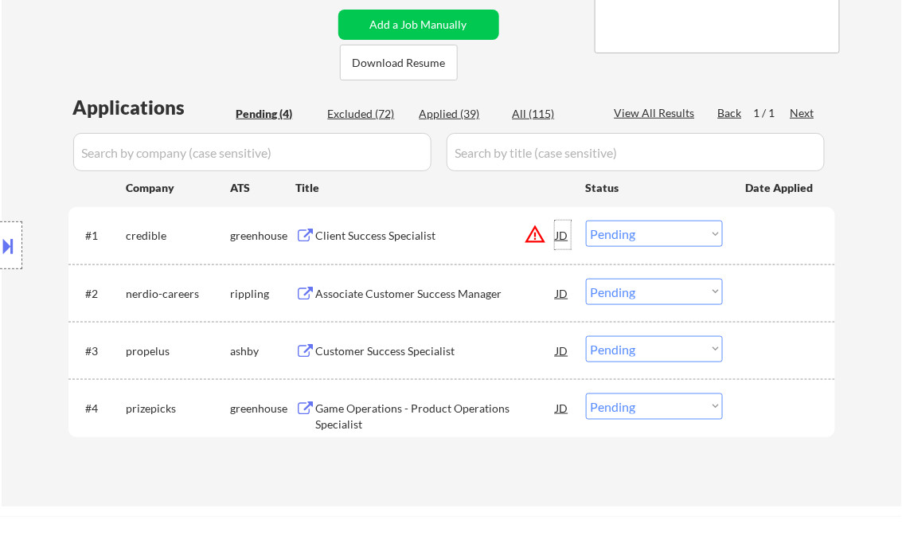
click at [557, 235] on div "JD" at bounding box center [563, 235] width 16 height 29
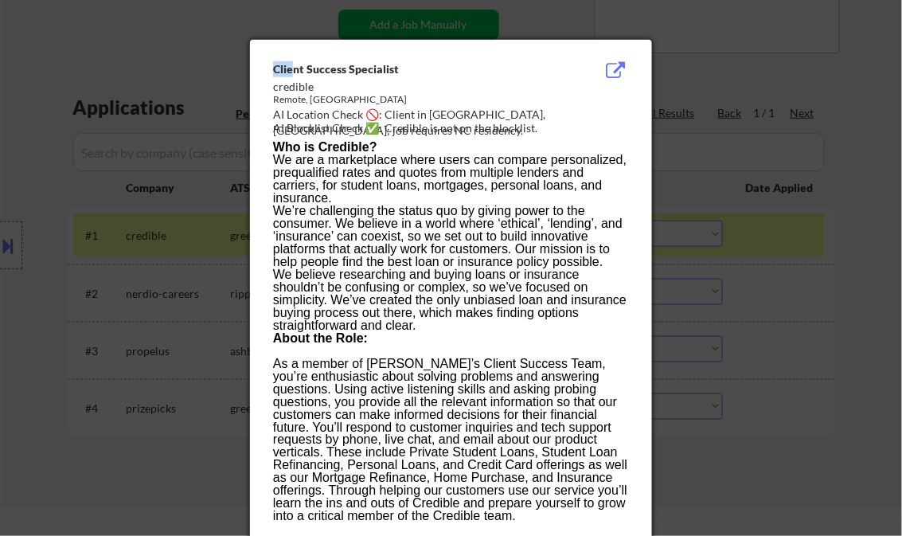
drag, startPoint x: 276, startPoint y: 69, endPoint x: 298, endPoint y: 68, distance: 22.3
click at [297, 68] on div "Client Success Specialist" at bounding box center [411, 69] width 276 height 16
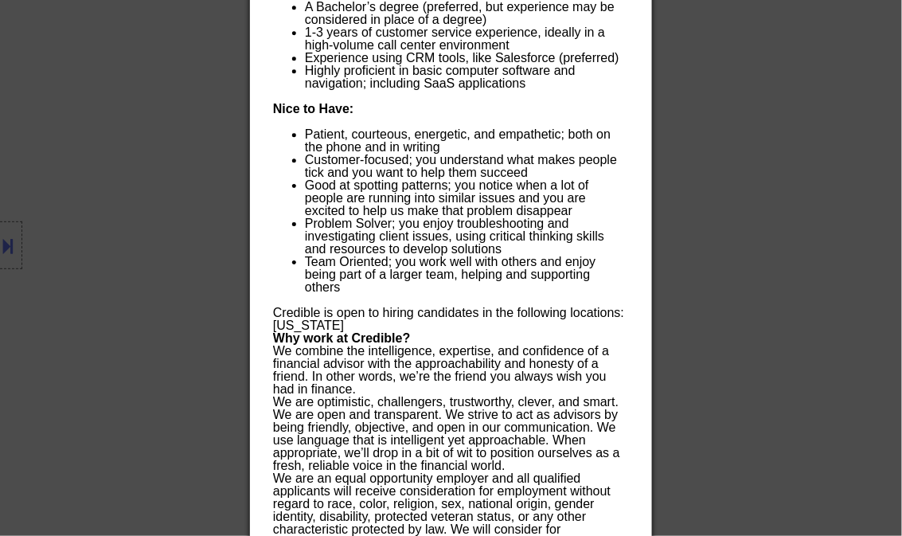
scroll to position [1175, 0]
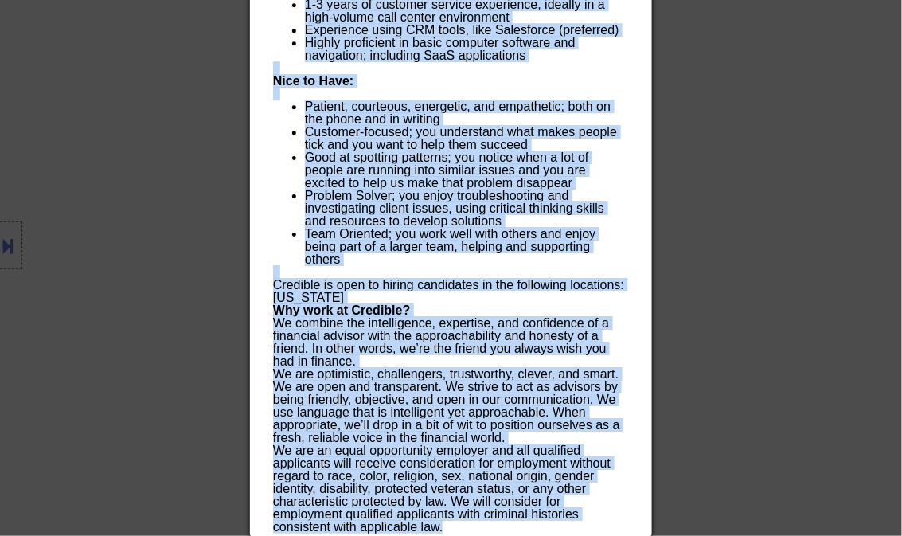
click at [459, 521] on div "We are an equal opportunity employer and all qualified applicants will receive …" at bounding box center [450, 488] width 355 height 89
copy div "Client Success Specialist credible Remote, United States AI Location Check 🚫: C…"
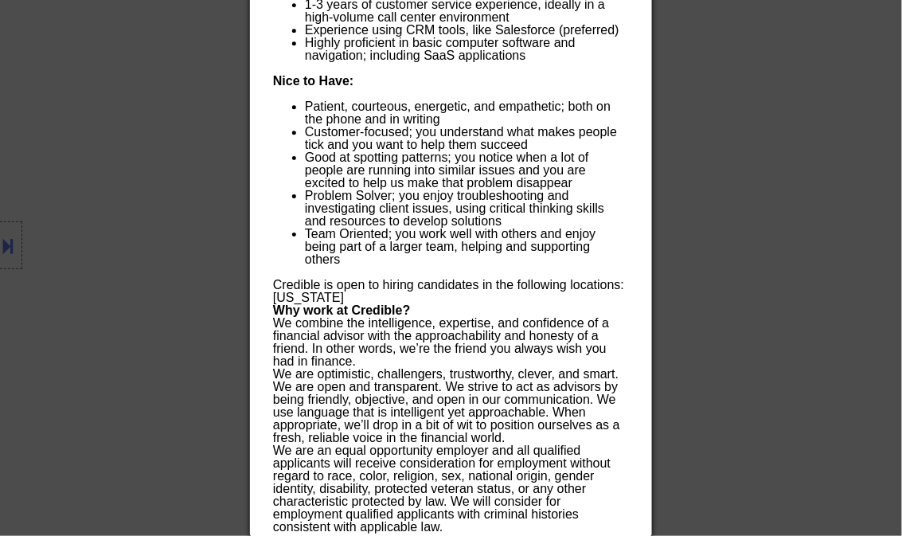
click at [814, 205] on div at bounding box center [451, 268] width 902 height 536
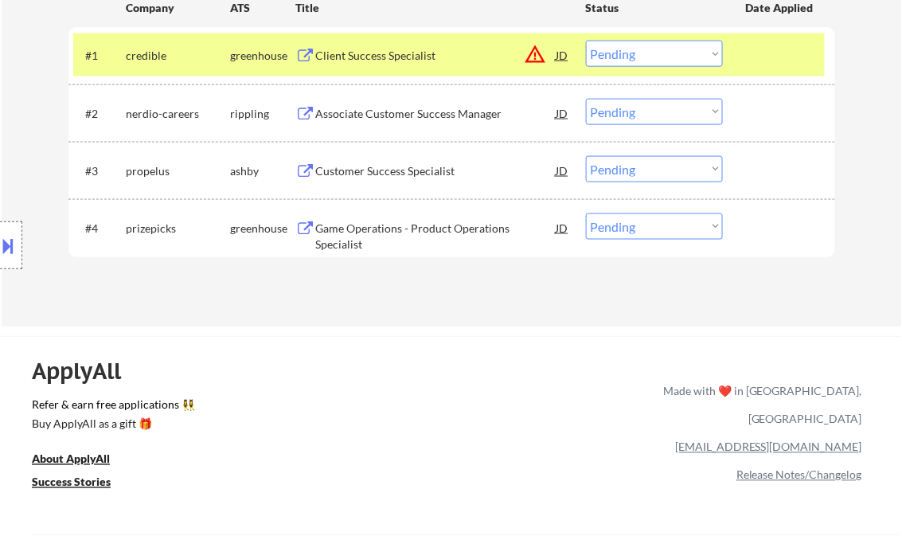
scroll to position [467, 0]
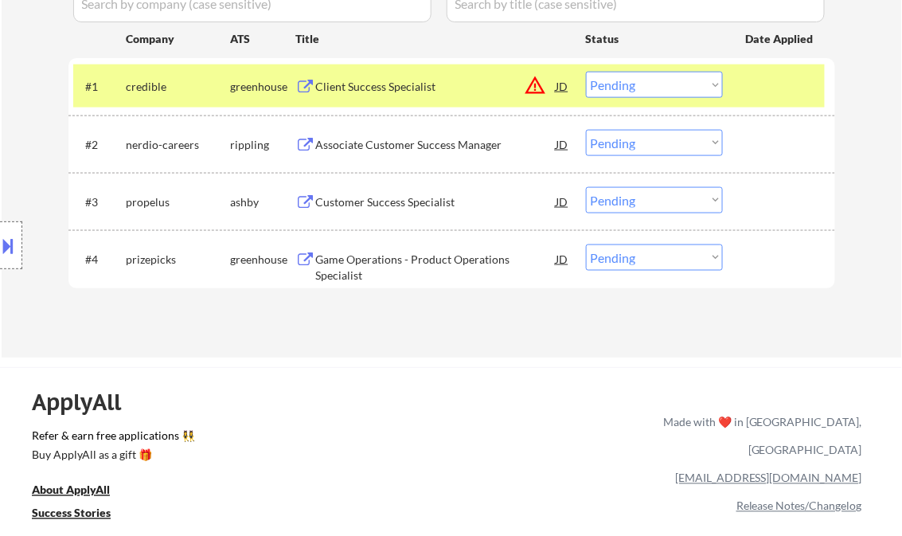
drag, startPoint x: 5, startPoint y: 235, endPoint x: 10, endPoint y: 244, distance: 10.4
click at [5, 235] on button at bounding box center [9, 246] width 18 height 26
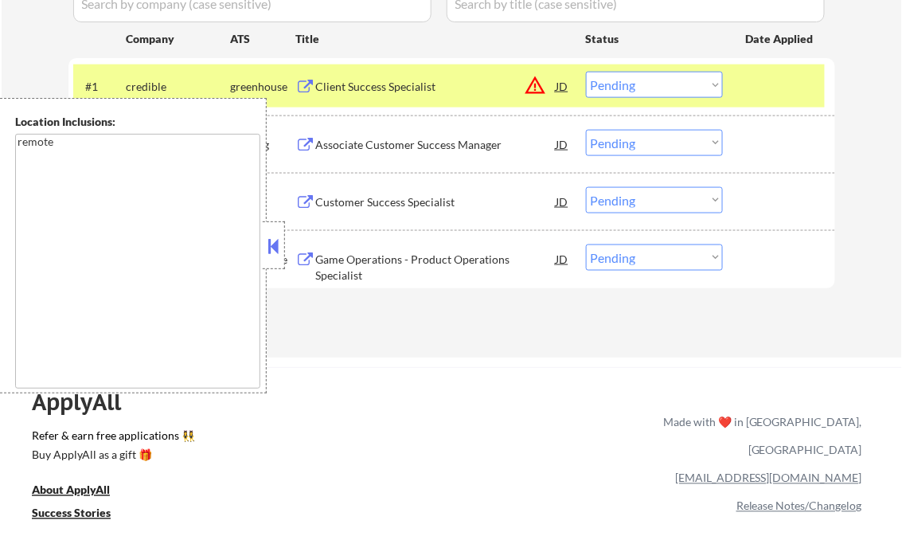
click at [274, 250] on button at bounding box center [274, 246] width 18 height 24
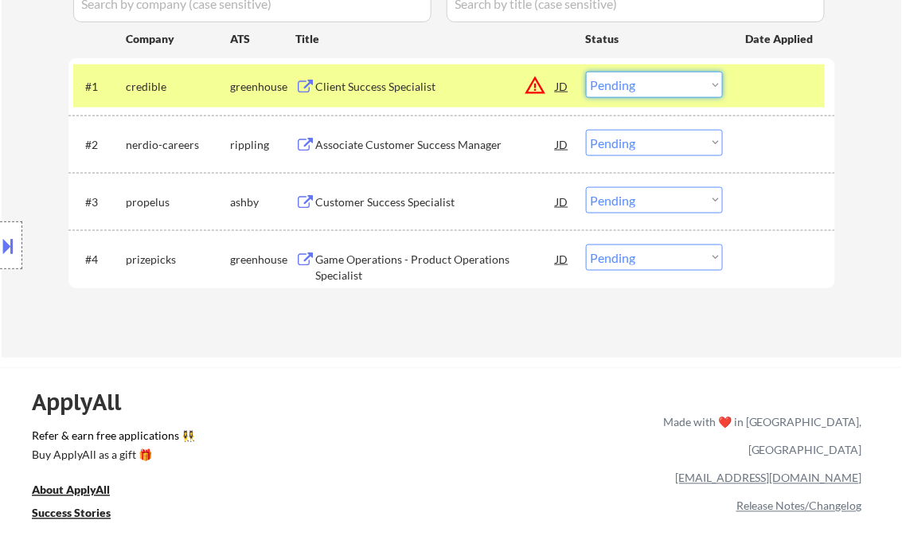
drag, startPoint x: 640, startPoint y: 83, endPoint x: 655, endPoint y: 100, distance: 22.6
click at [640, 83] on select "Choose an option... Pending Applied Excluded (Questions) Excluded (Expired) Exc…" at bounding box center [654, 85] width 137 height 26
click at [586, 72] on select "Choose an option... Pending Applied Excluded (Questions) Excluded (Expired) Exc…" at bounding box center [654, 85] width 137 height 26
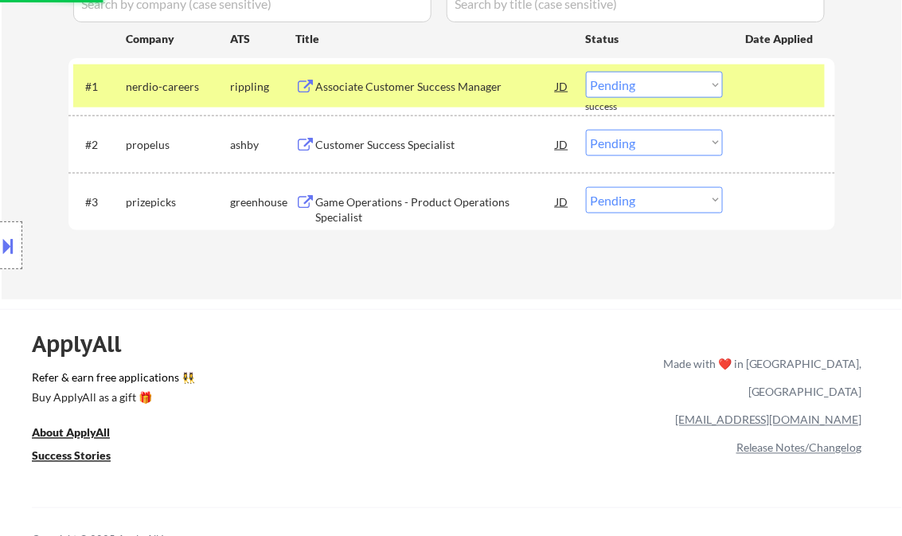
click at [416, 91] on div "Associate Customer Success Manager" at bounding box center [436, 87] width 240 height 16
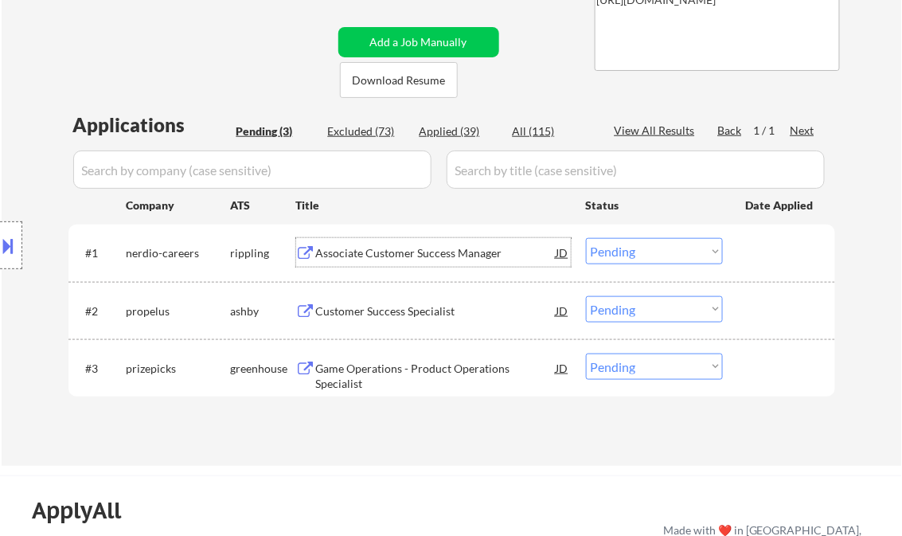
scroll to position [276, 0]
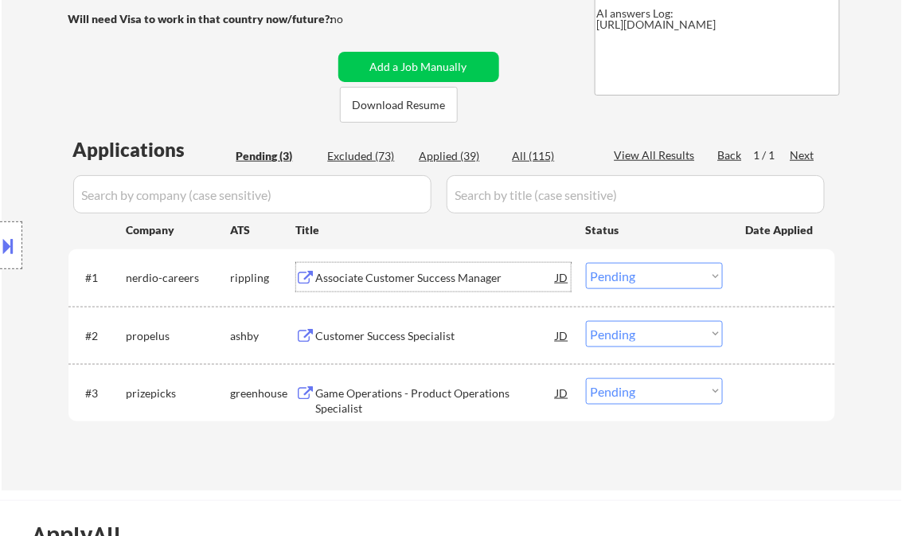
click at [403, 271] on div "Associate Customer Success Manager" at bounding box center [436, 278] width 240 height 16
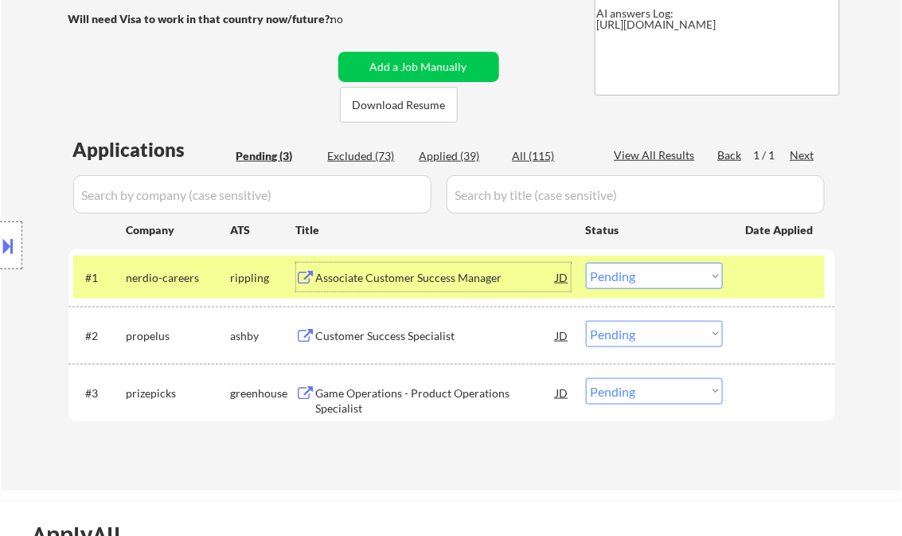
click at [654, 274] on select "Choose an option... Pending Applied Excluded (Questions) Excluded (Expired) Exc…" at bounding box center [654, 276] width 137 height 26
click at [586, 263] on select "Choose an option... Pending Applied Excluded (Questions) Excluded (Expired) Exc…" at bounding box center [654, 276] width 137 height 26
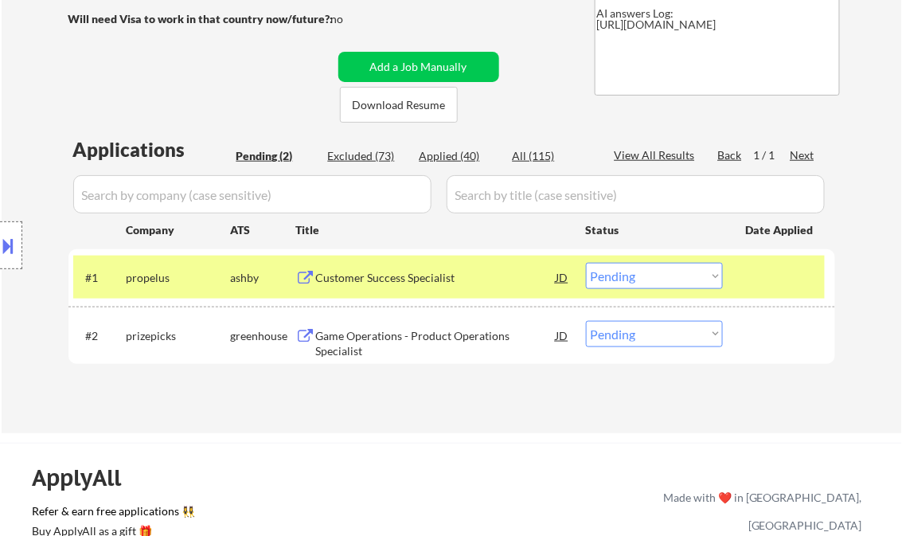
click at [377, 282] on div "Customer Success Specialist" at bounding box center [436, 278] width 240 height 16
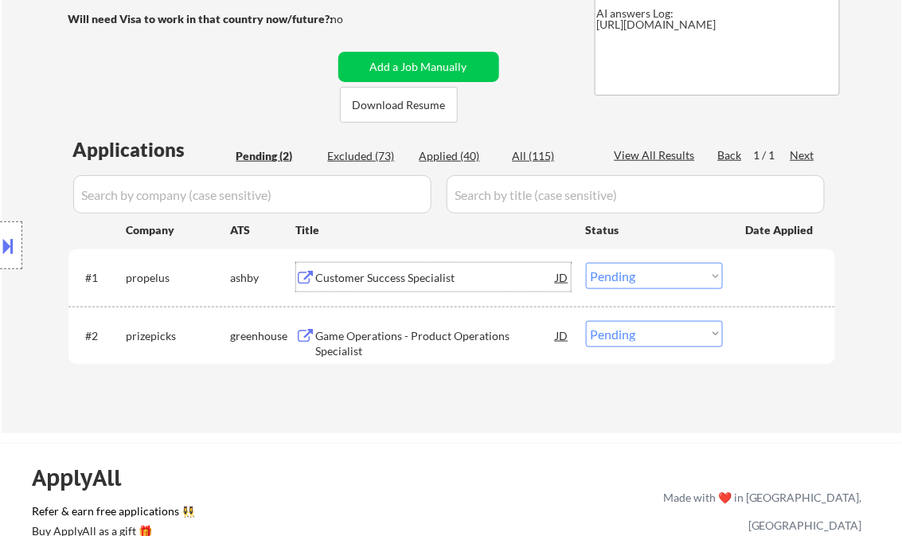
drag, startPoint x: 649, startPoint y: 273, endPoint x: 675, endPoint y: 290, distance: 31.1
click at [649, 273] on select "Choose an option... Pending Applied Excluded (Questions) Excluded (Expired) Exc…" at bounding box center [654, 276] width 137 height 26
click at [586, 263] on select "Choose an option... Pending Applied Excluded (Questions) Excluded (Expired) Exc…" at bounding box center [654, 276] width 137 height 26
click at [448, 330] on div "Game Operations - Product Operations Specialist" at bounding box center [436, 343] width 240 height 31
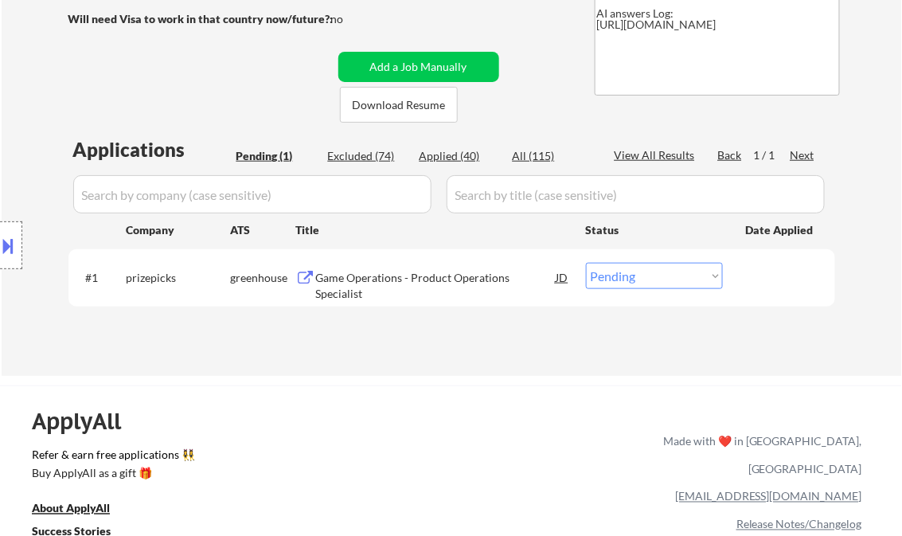
click at [640, 279] on select "Choose an option... Pending Applied Excluded (Questions) Excluded (Expired) Exc…" at bounding box center [654, 276] width 137 height 26
select select ""excluded__bad_match_""
click at [586, 263] on select "Choose an option... Pending Applied Excluded (Questions) Excluded (Expired) Exc…" at bounding box center [654, 276] width 137 height 26
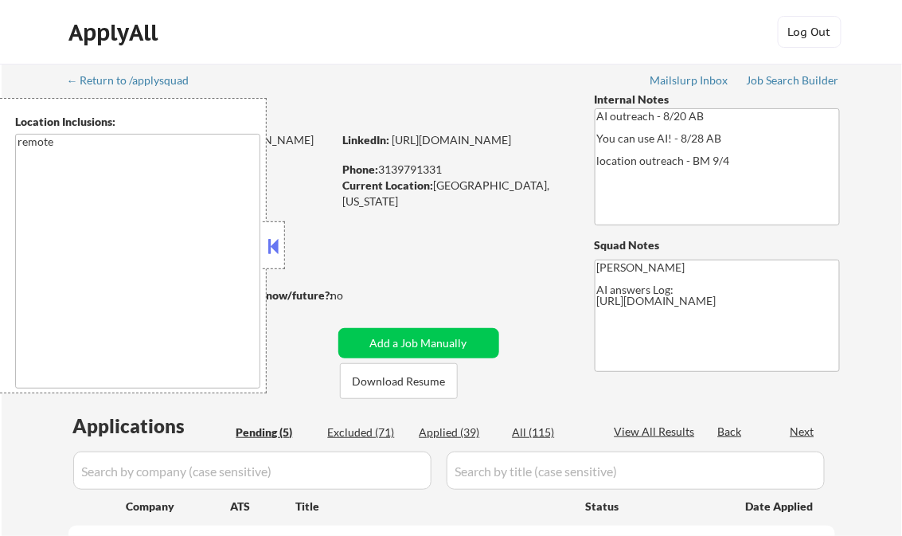
select select ""pending""
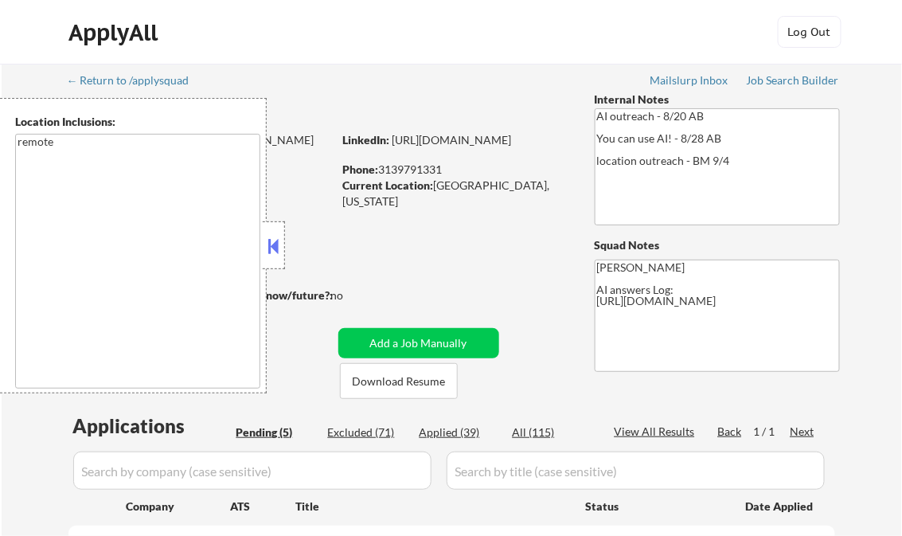
click at [274, 239] on button at bounding box center [274, 246] width 18 height 24
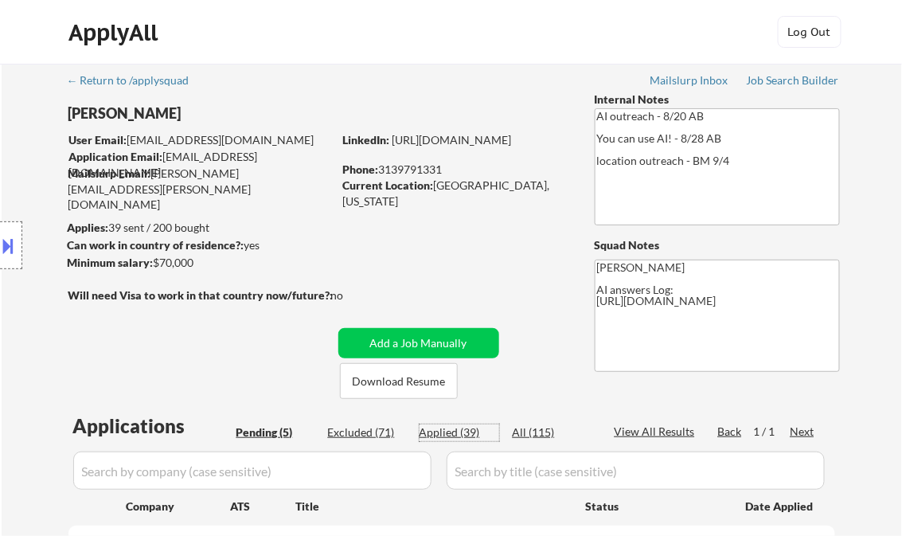
click at [469, 427] on div "Applied (39)" at bounding box center [460, 432] width 80 height 16
select select ""applied""
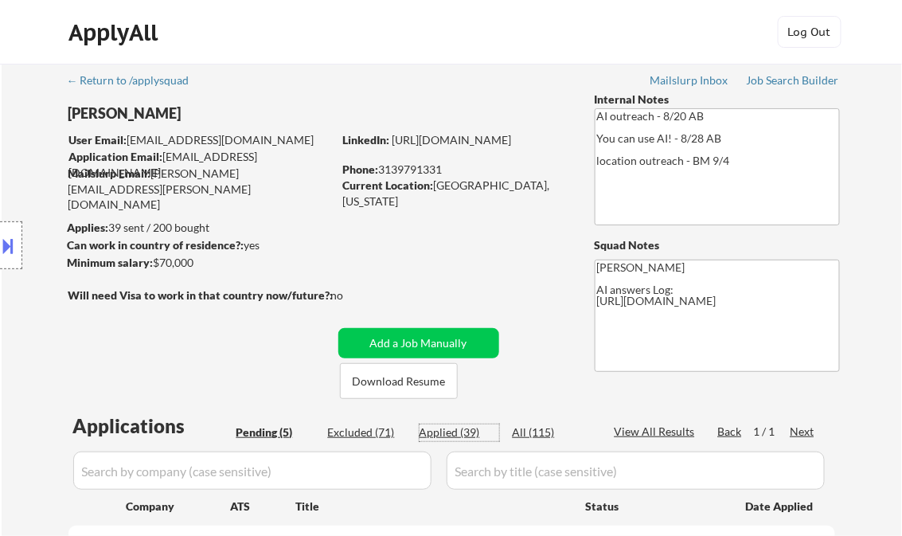
select select ""applied""
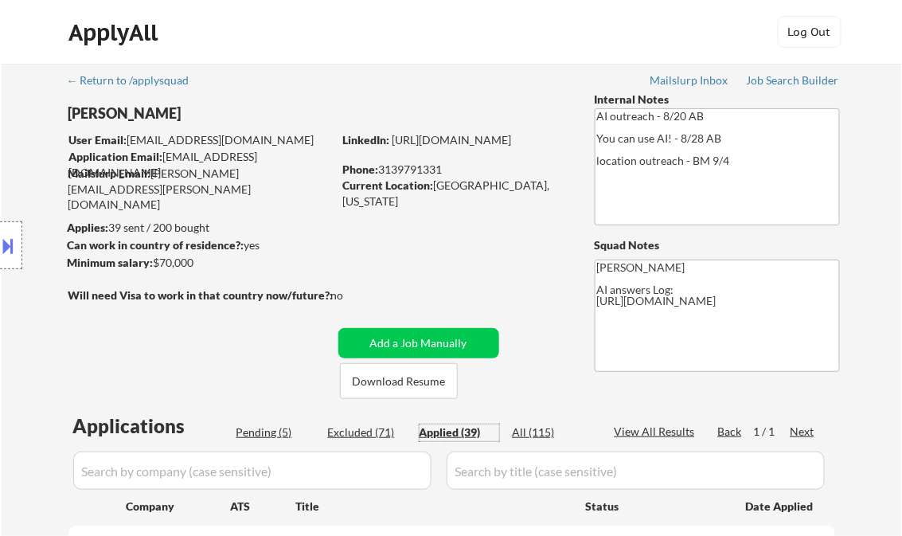
select select ""applied""
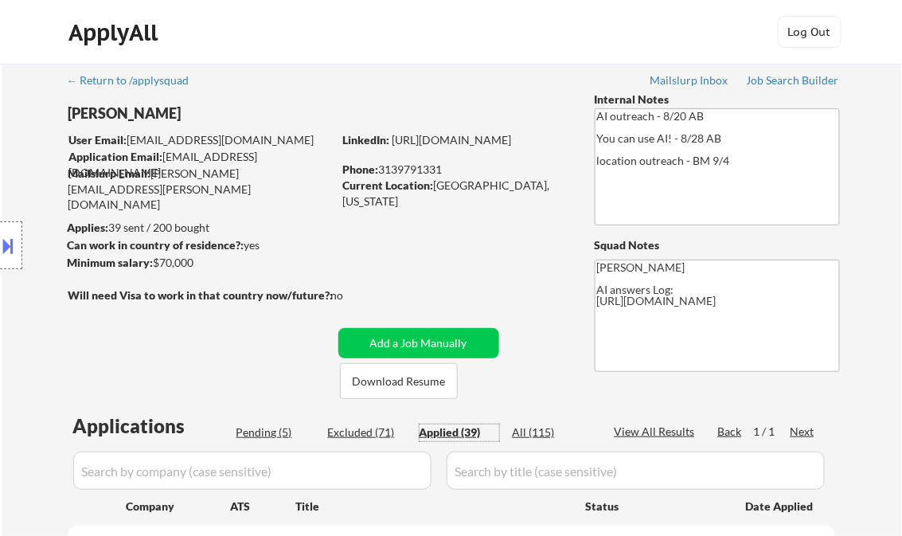
select select ""applied""
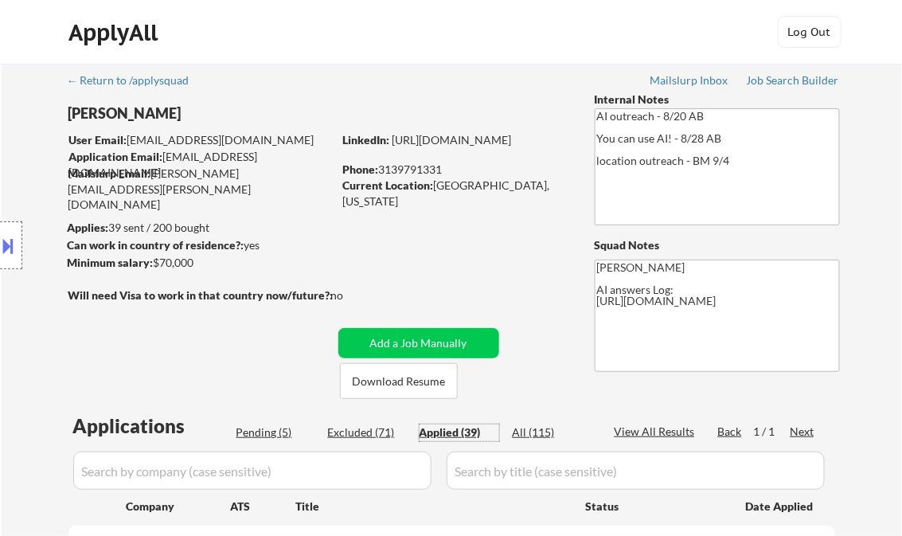
select select ""applied""
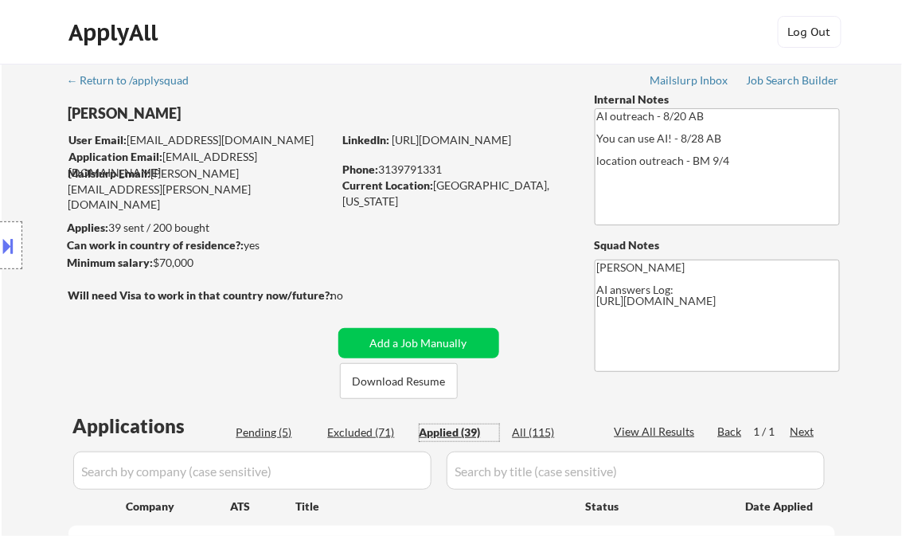
select select ""applied""
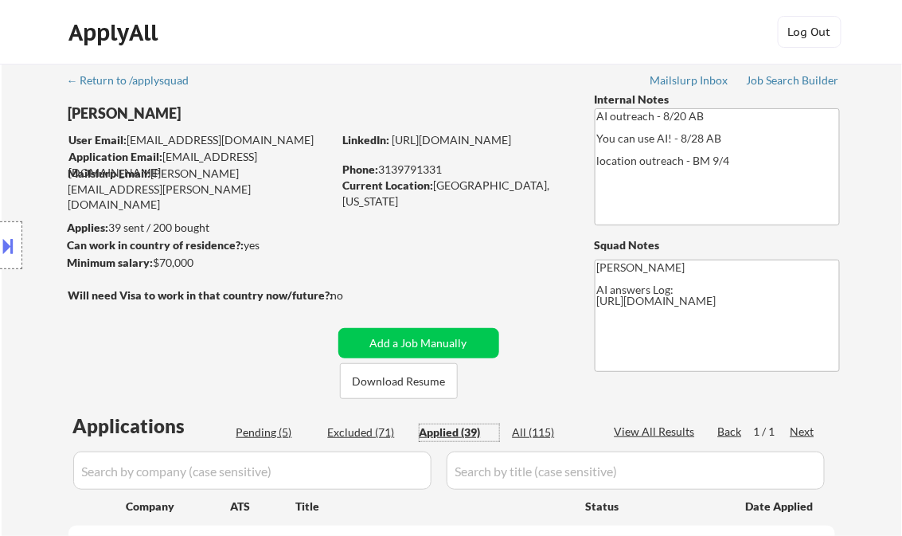
select select ""applied""
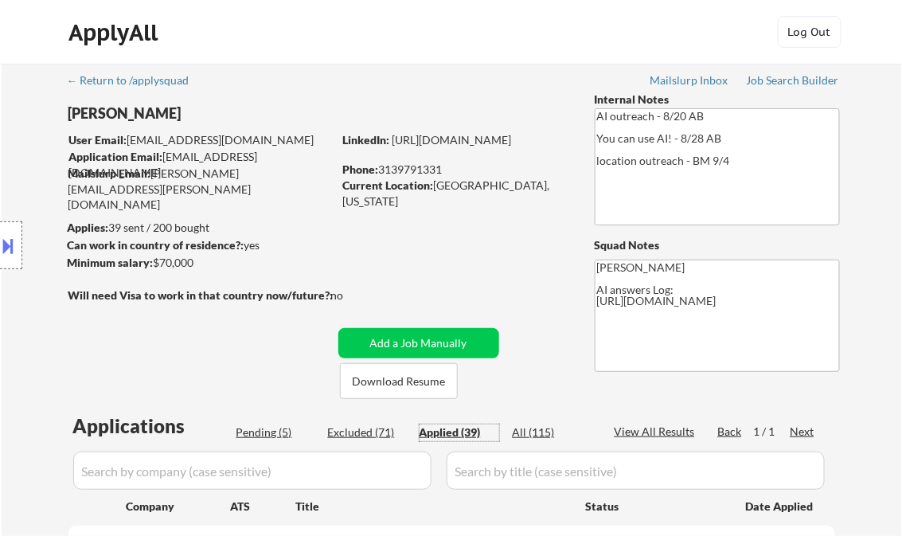
select select ""applied""
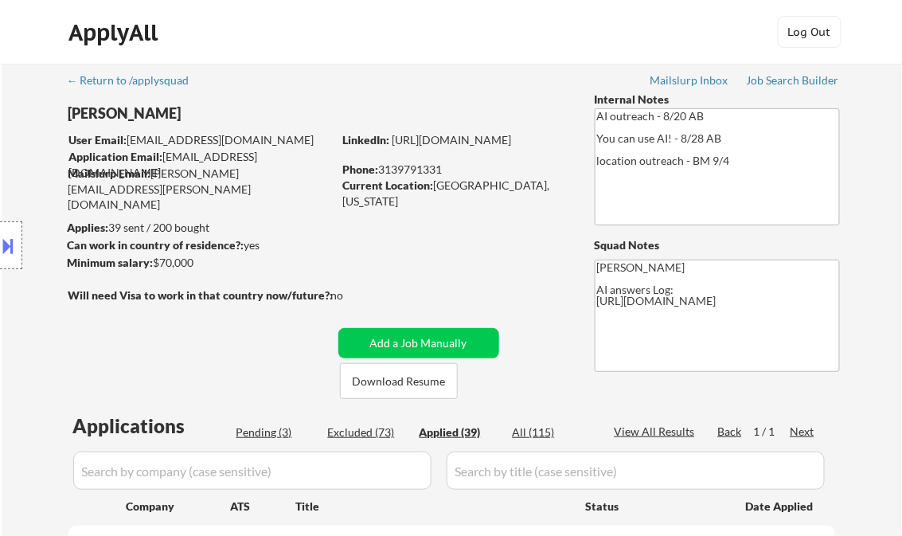
select select ""applied""
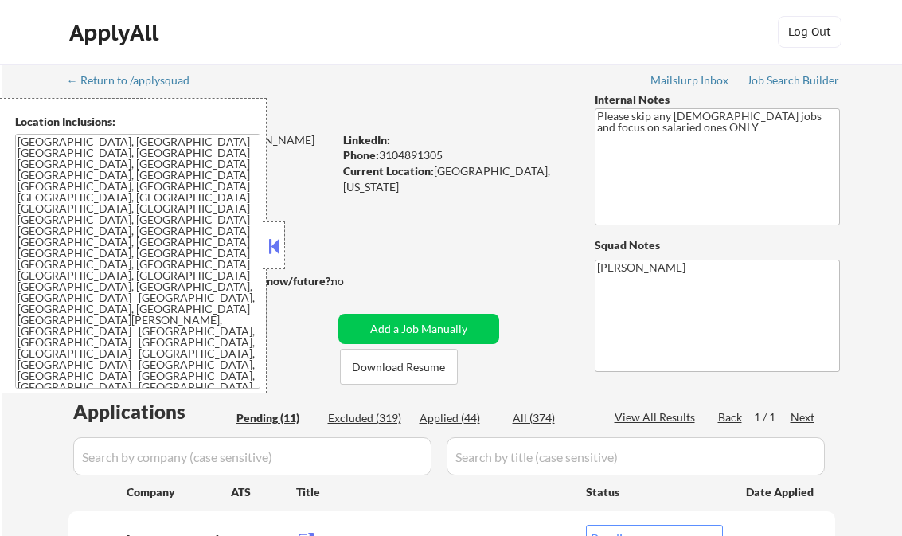
select select ""pending""
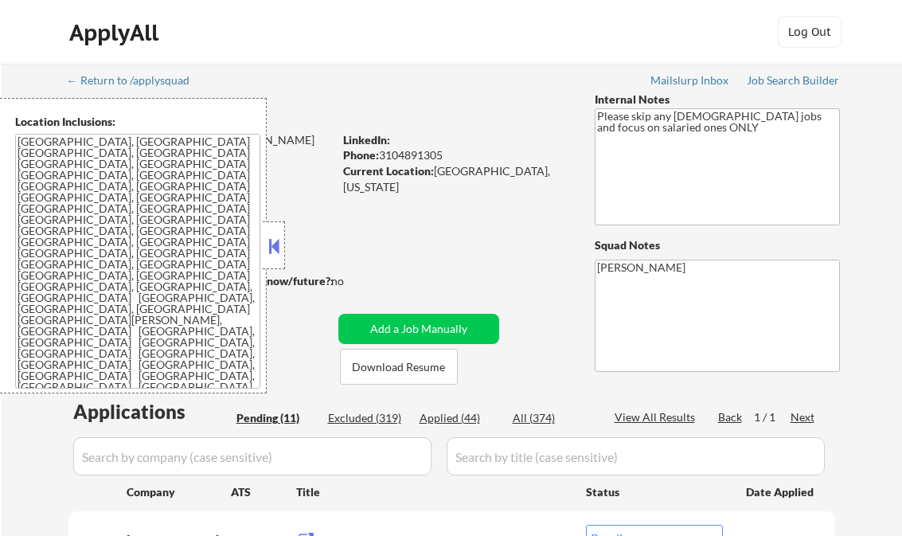
select select ""pending""
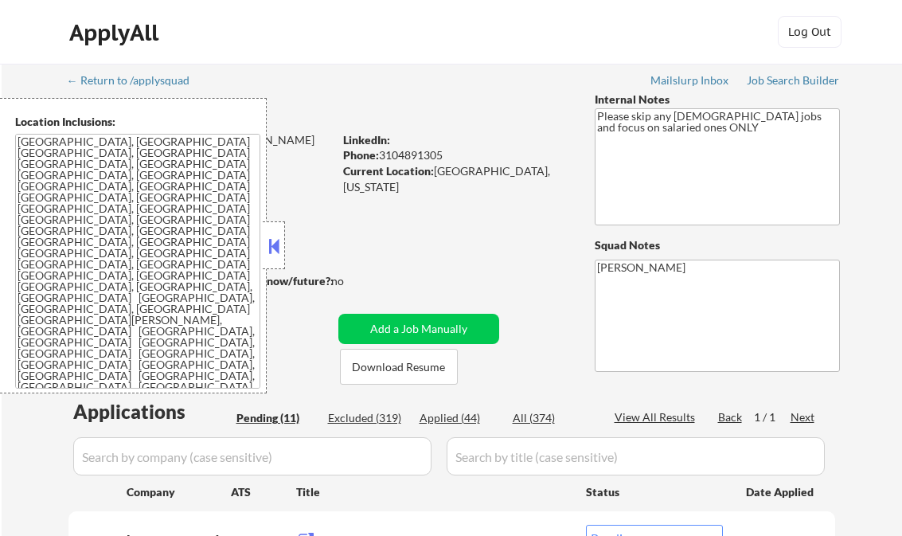
select select ""pending""
click at [269, 247] on button at bounding box center [274, 246] width 18 height 24
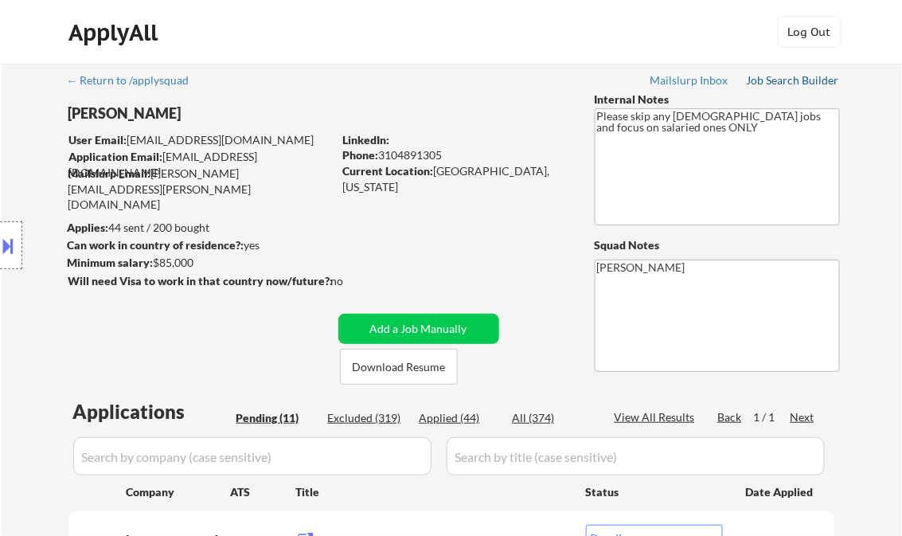
drag, startPoint x: 780, startPoint y: 79, endPoint x: 776, endPoint y: 88, distance: 10.1
click at [780, 79] on div "Job Search Builder" at bounding box center [793, 80] width 93 height 11
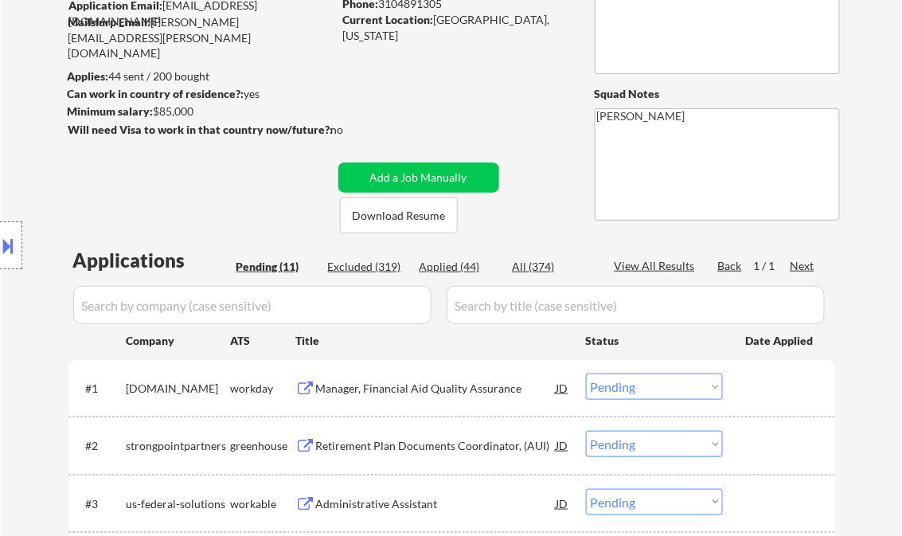
scroll to position [191, 0]
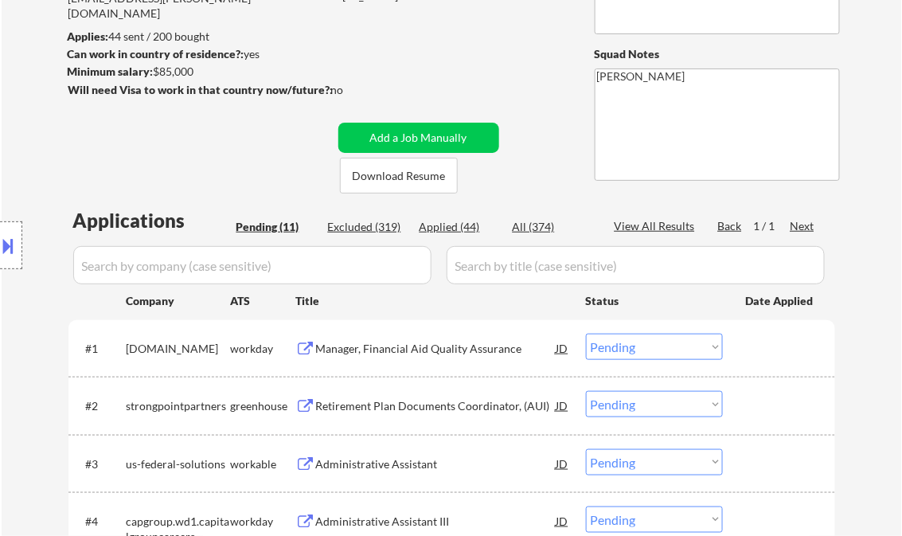
click at [389, 350] on div "Manager, Financial Aid Quality Assurance" at bounding box center [436, 349] width 240 height 16
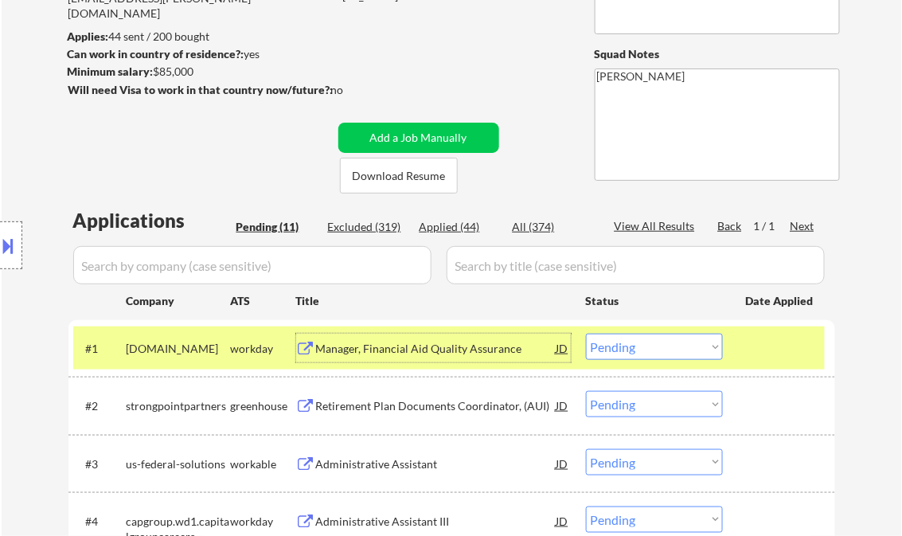
click at [414, 349] on div "Manager, Financial Aid Quality Assurance" at bounding box center [436, 349] width 240 height 16
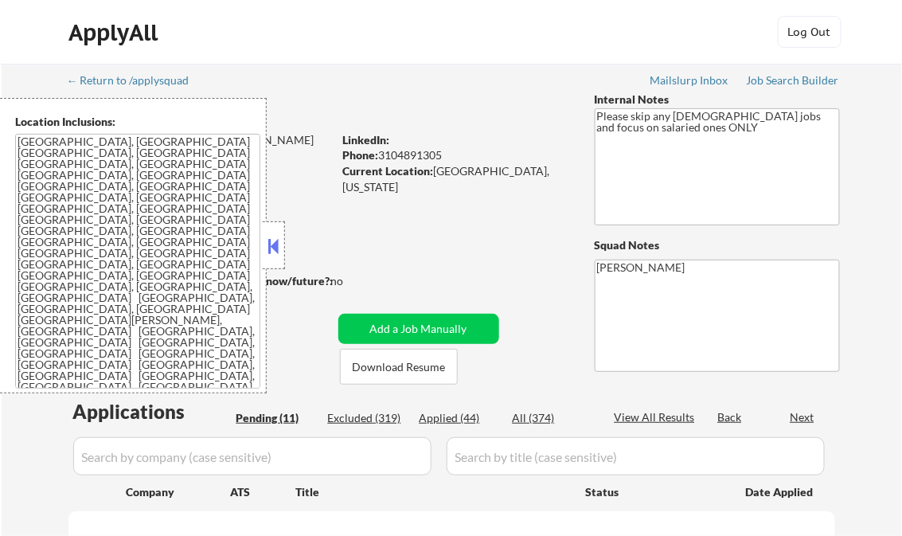
select select ""pending""
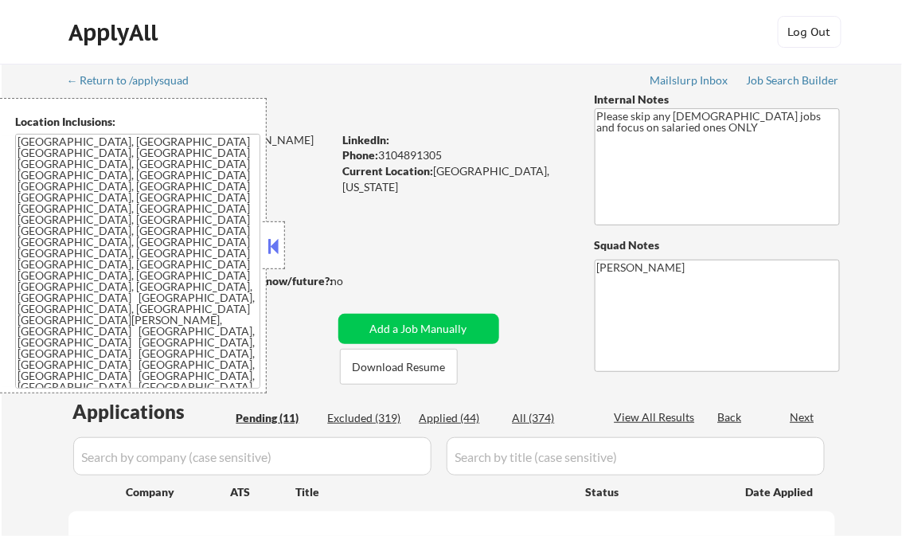
select select ""pending""
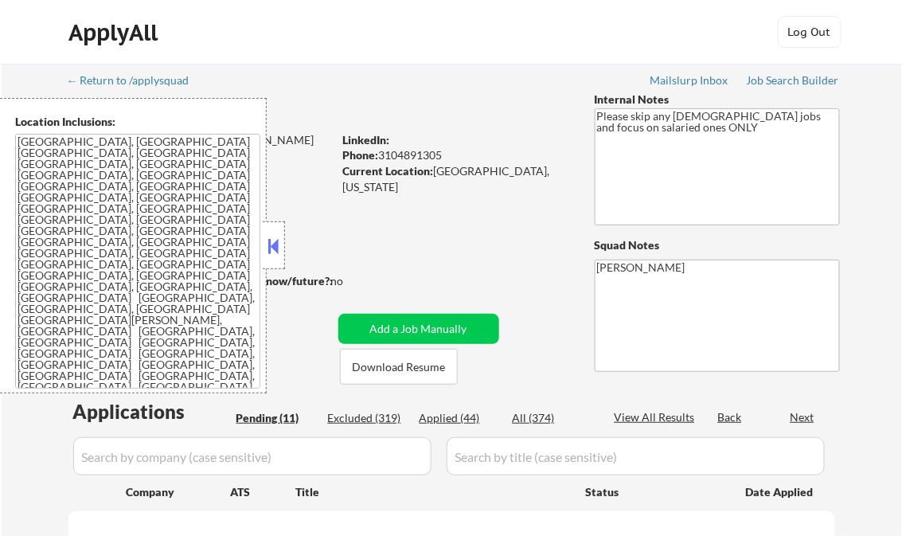
select select ""pending""
click at [275, 250] on button at bounding box center [274, 246] width 18 height 24
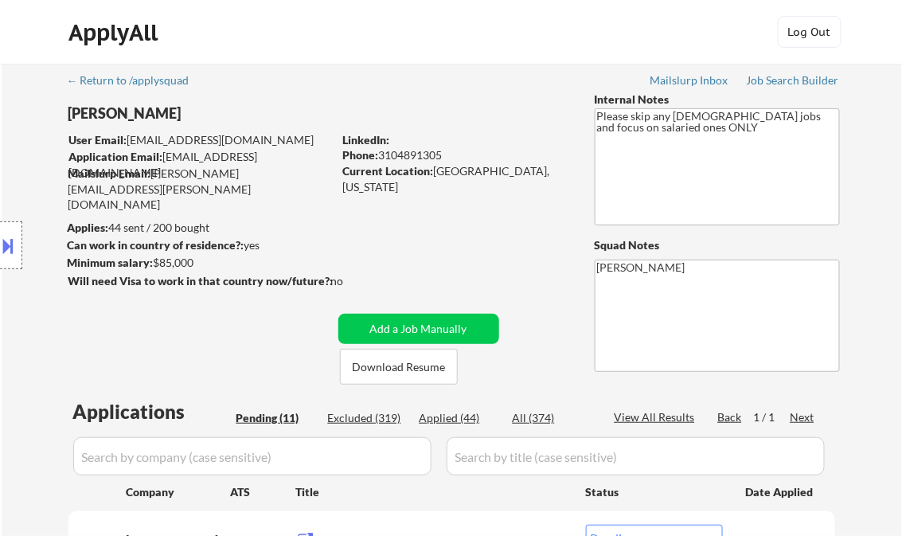
click at [459, 413] on div "Applied (44)" at bounding box center [460, 418] width 80 height 16
select select ""applied""
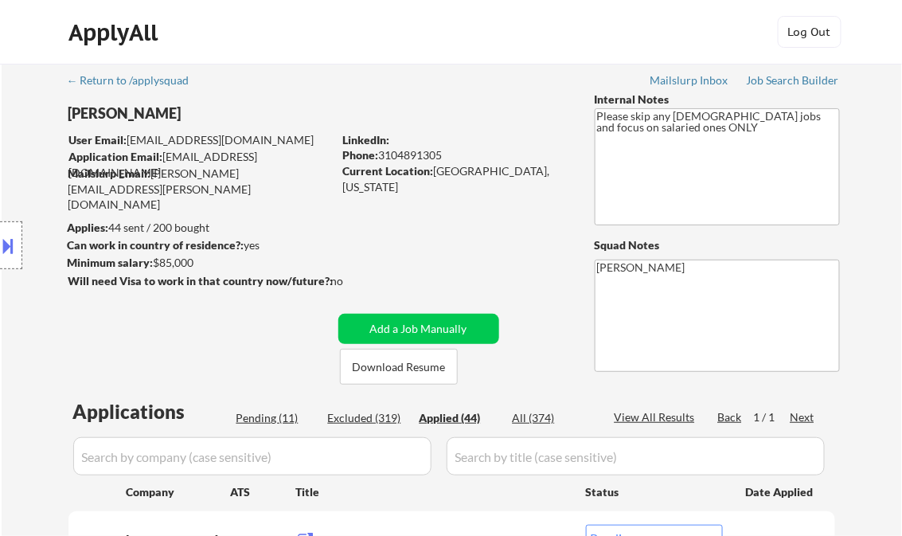
select select ""applied""
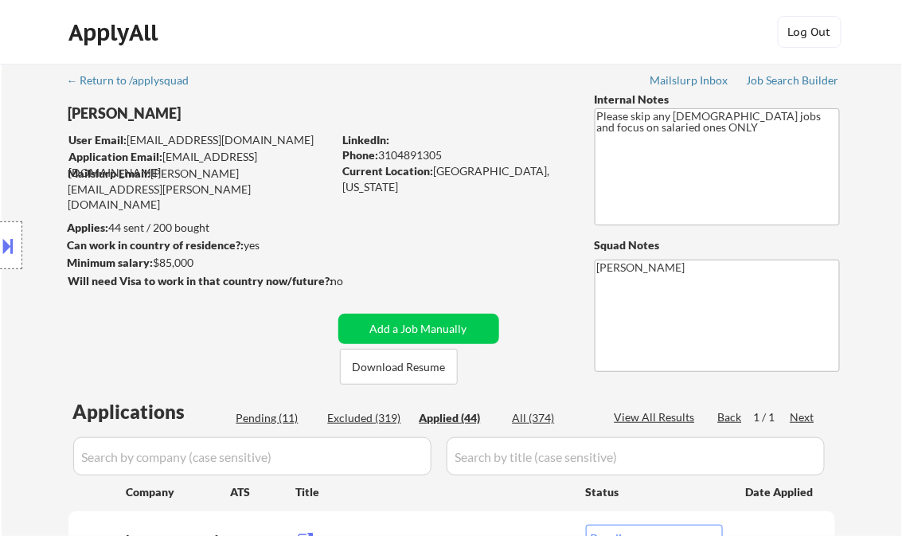
select select ""applied""
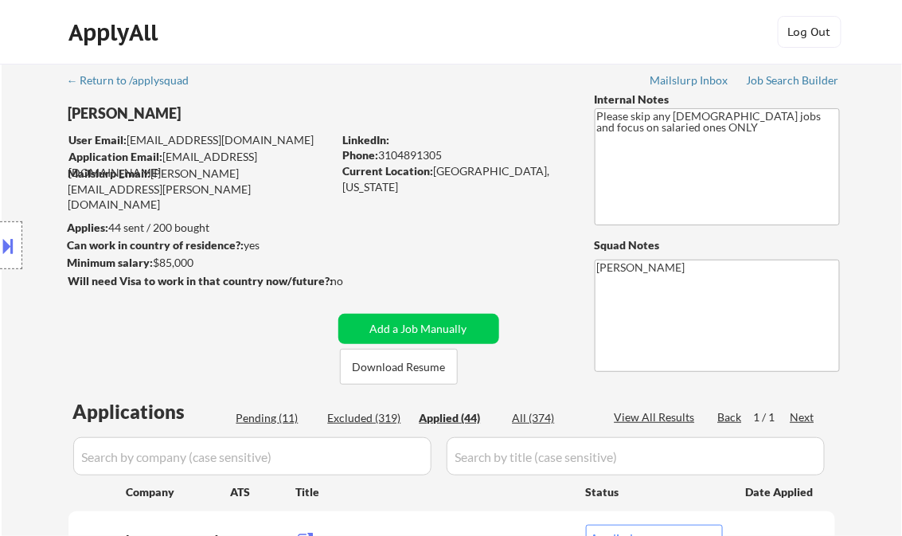
select select ""applied""
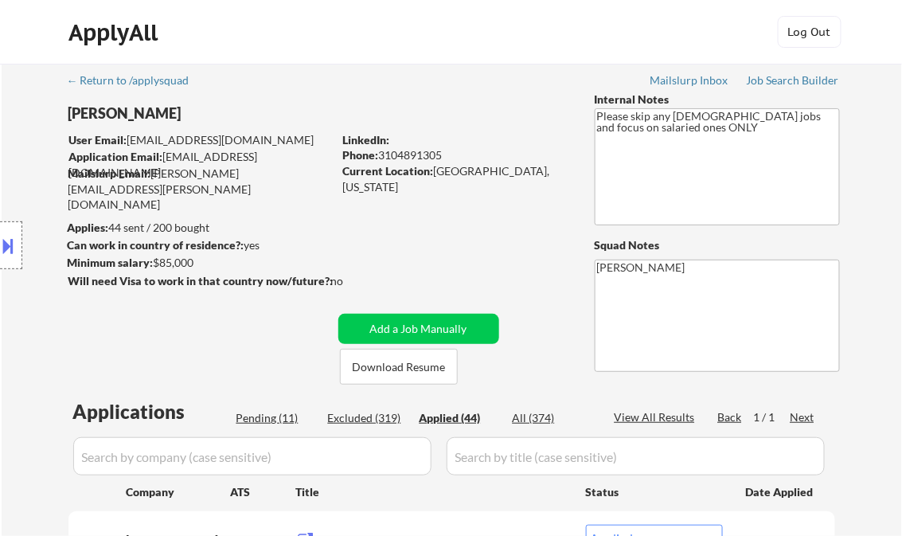
select select ""applied""
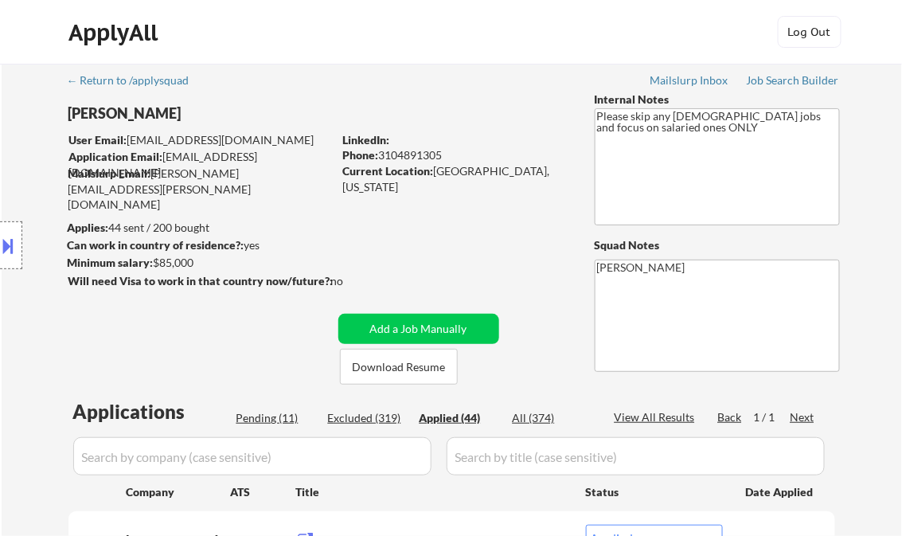
select select ""applied""
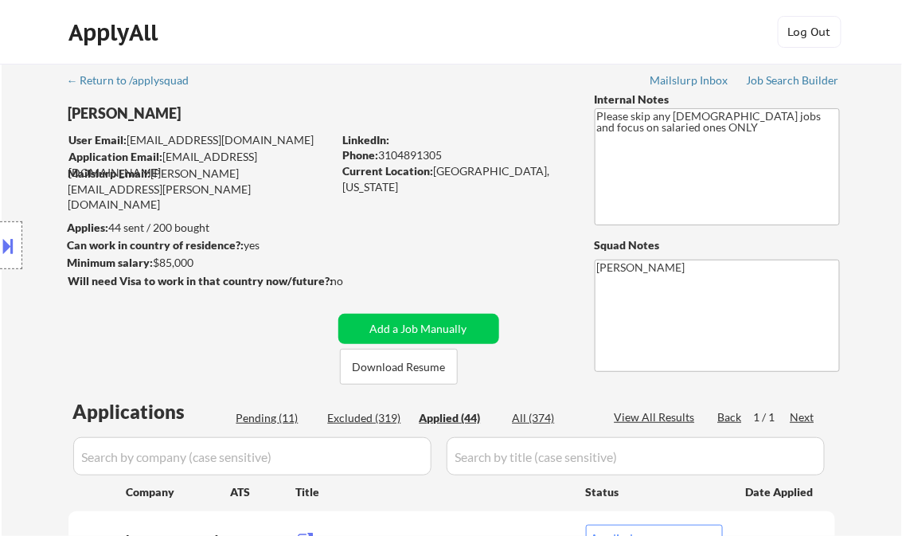
select select ""applied""
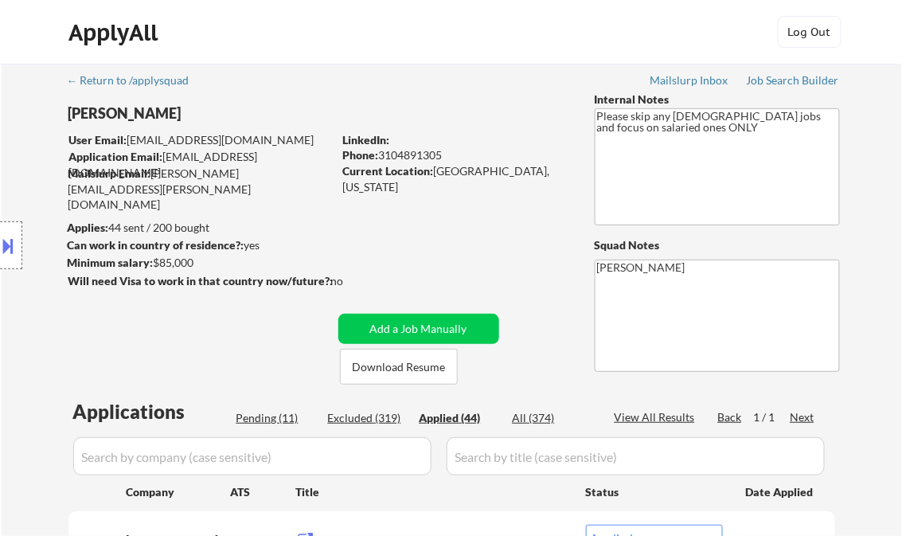
select select ""applied""
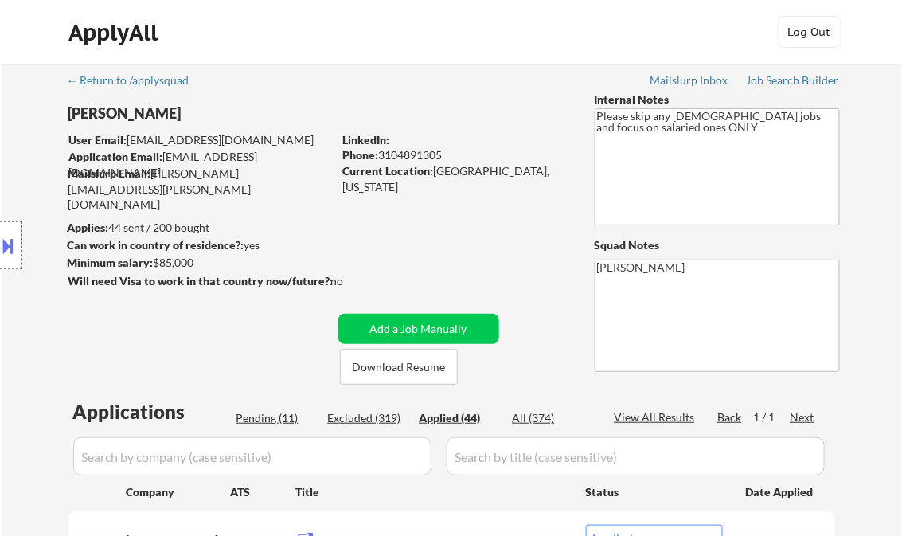
select select ""applied""
